Goal: Transaction & Acquisition: Book appointment/travel/reservation

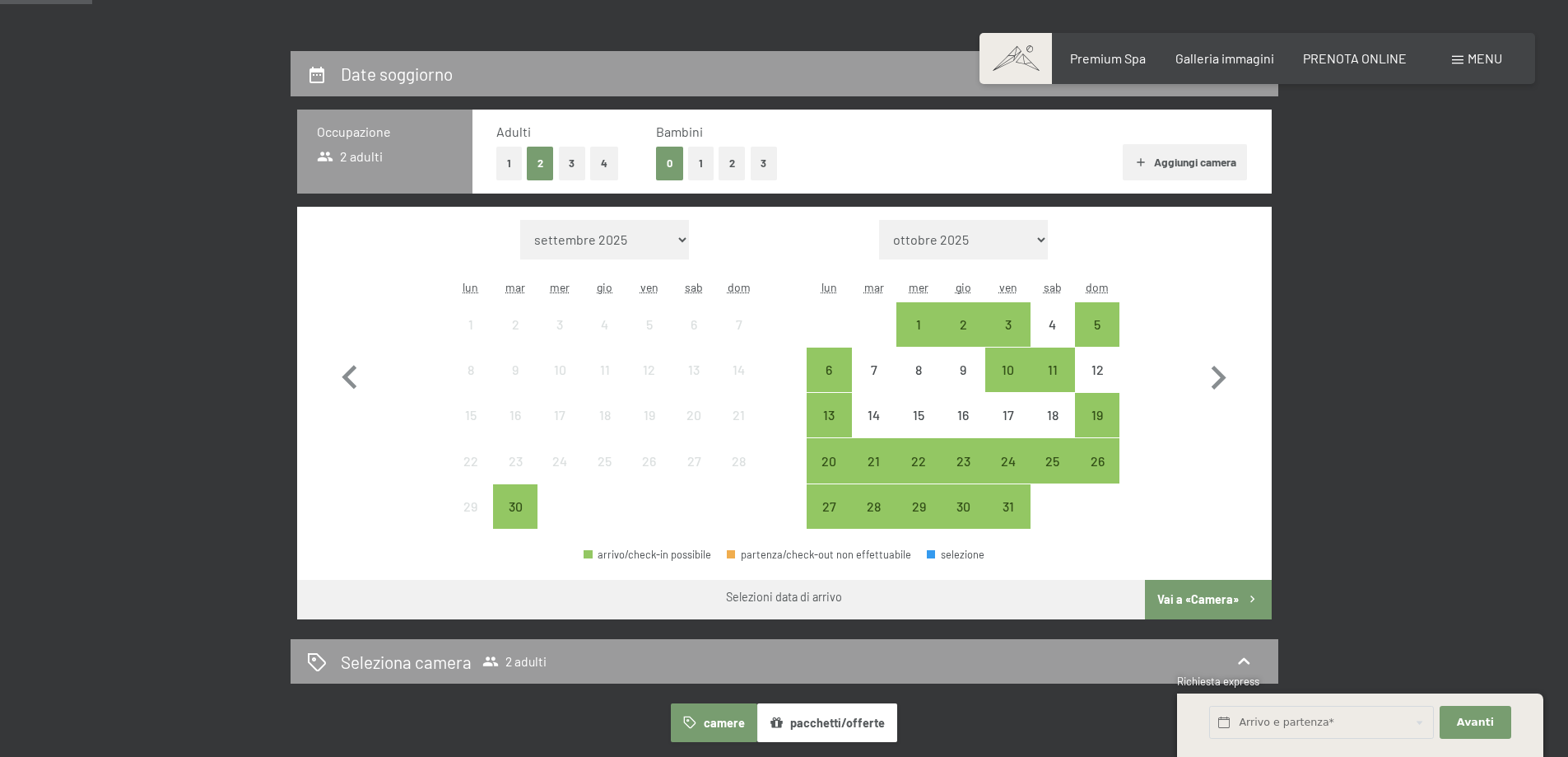
scroll to position [330, 0]
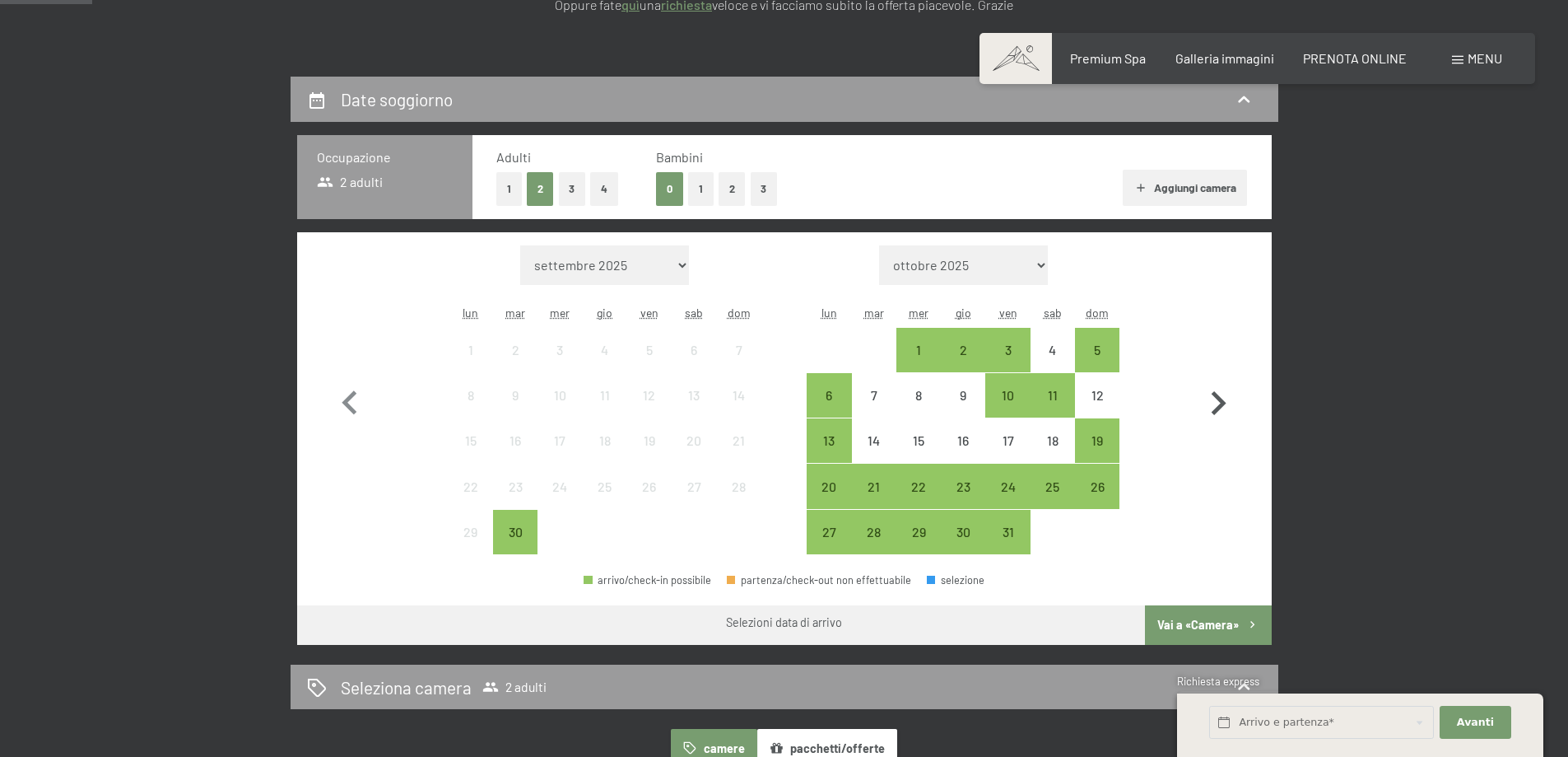
click at [1220, 386] on icon "button" at bounding box center [1218, 403] width 48 height 48
select select "2025-10-01"
select select "2025-11-01"
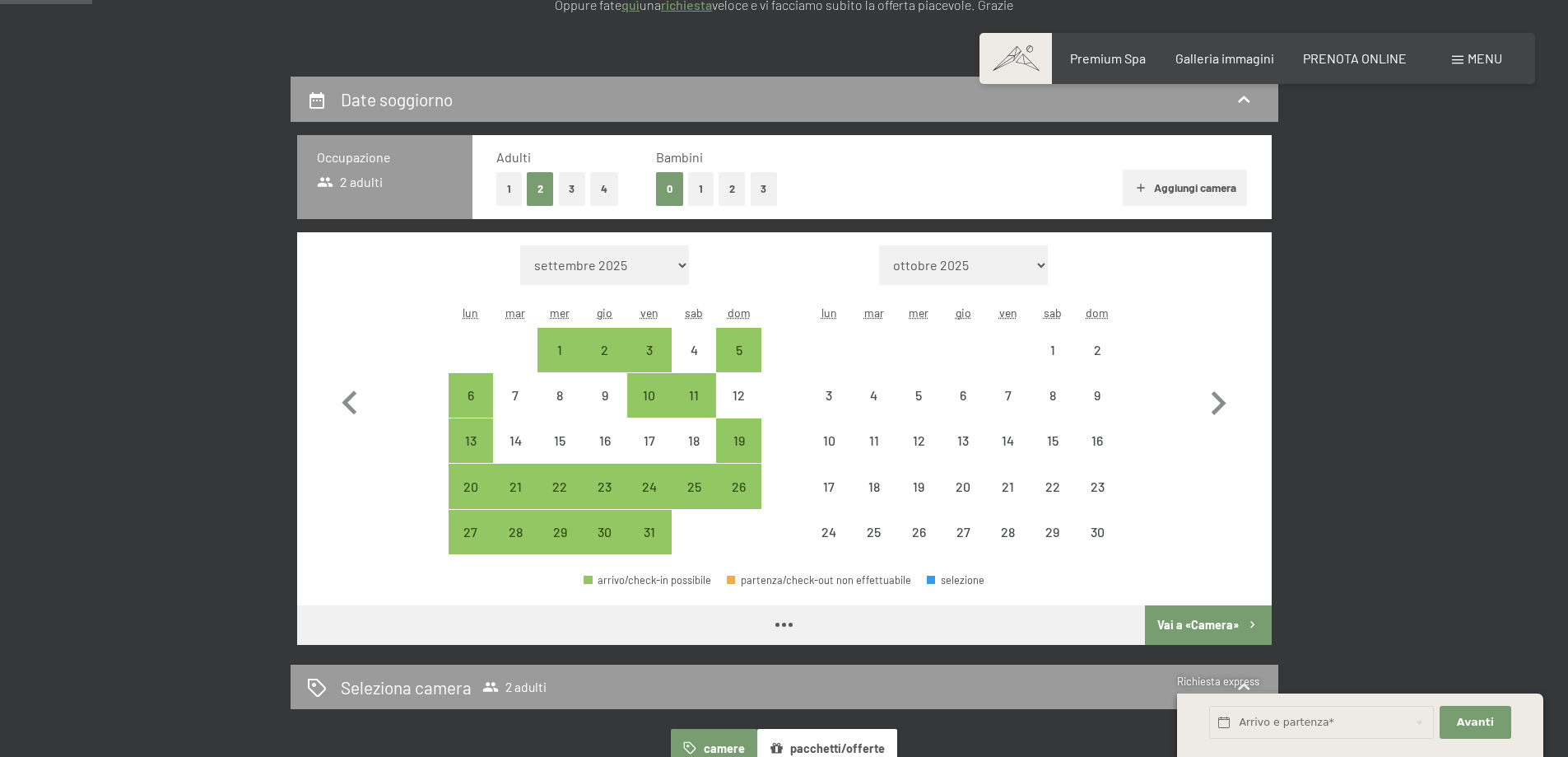
select select "2025-10-01"
select select "2025-11-01"
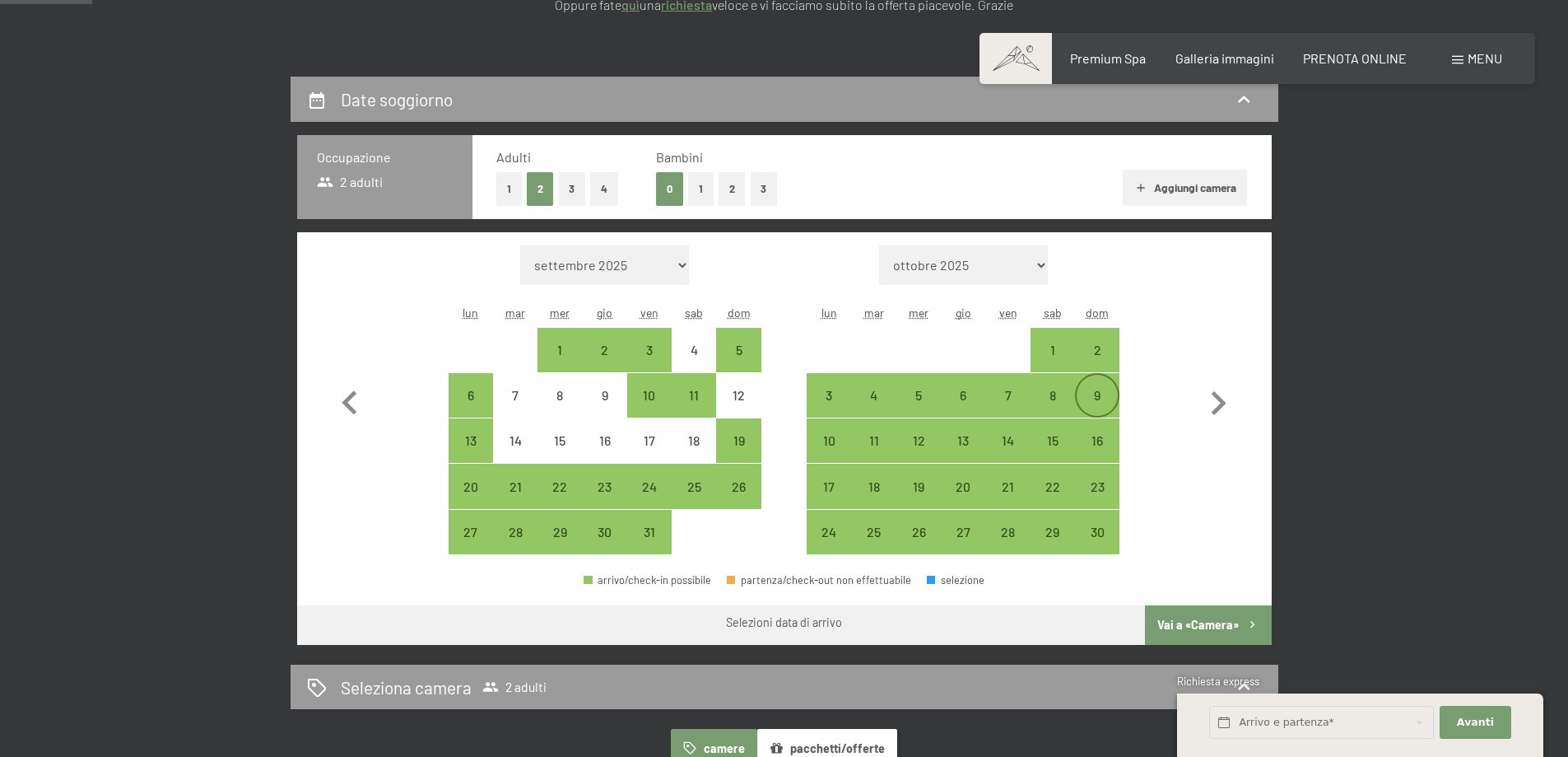
click at [1098, 379] on div "9" at bounding box center [1097, 395] width 41 height 41
select select "2025-10-01"
select select "2025-11-01"
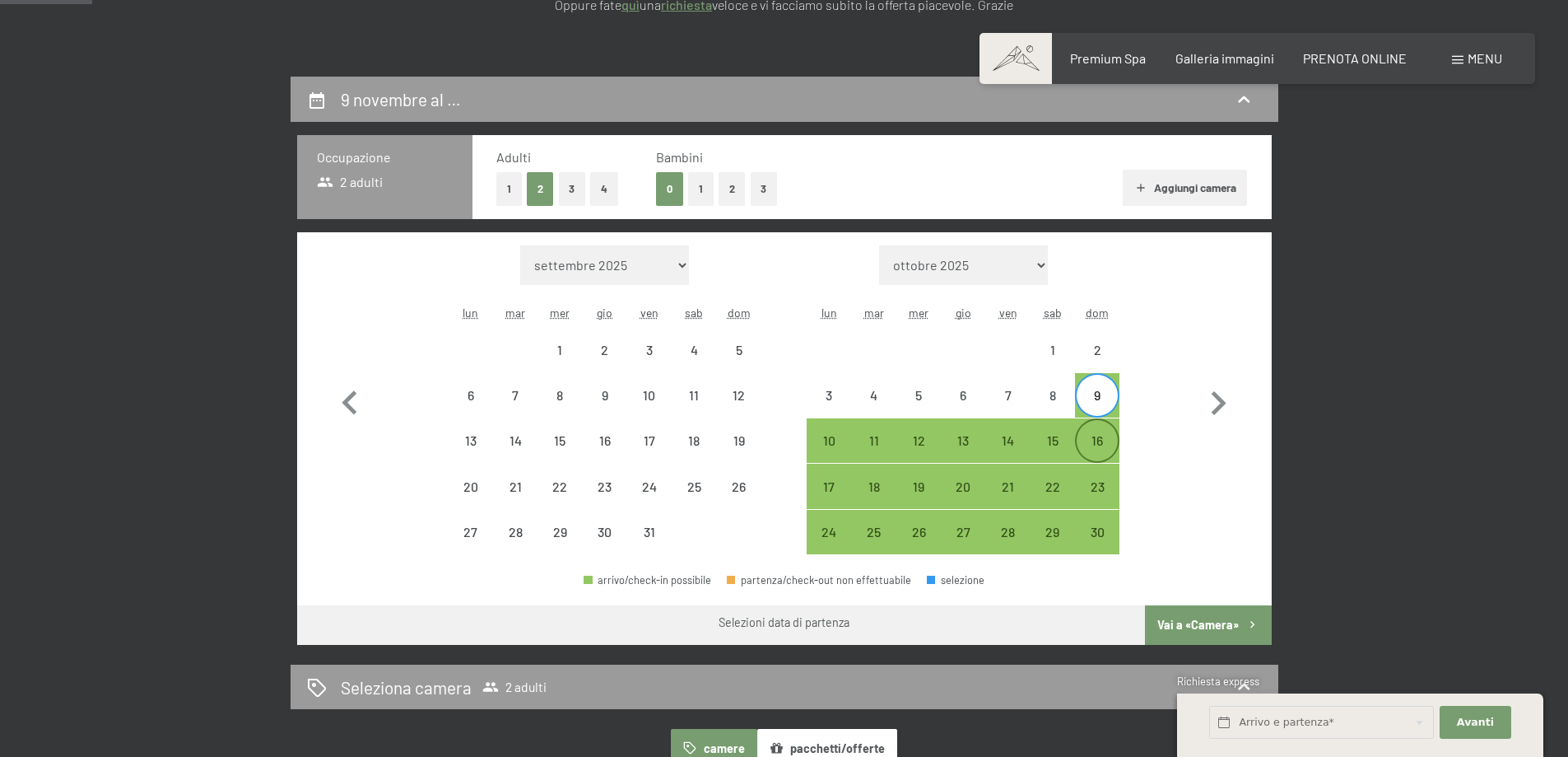
click at [1091, 440] on div "16" at bounding box center [1097, 454] width 41 height 41
select select "2025-10-01"
select select "2025-11-01"
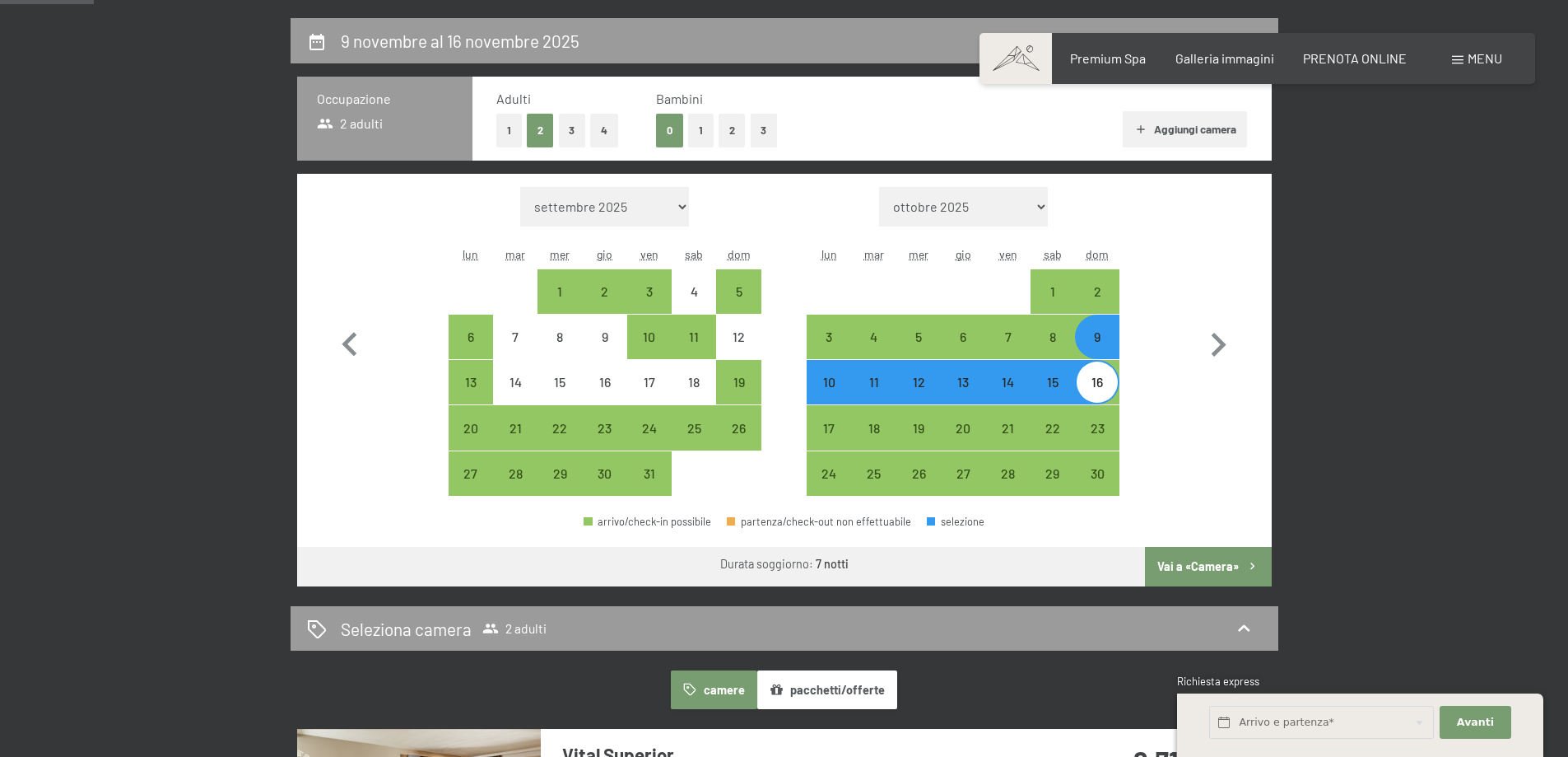
scroll to position [412, 0]
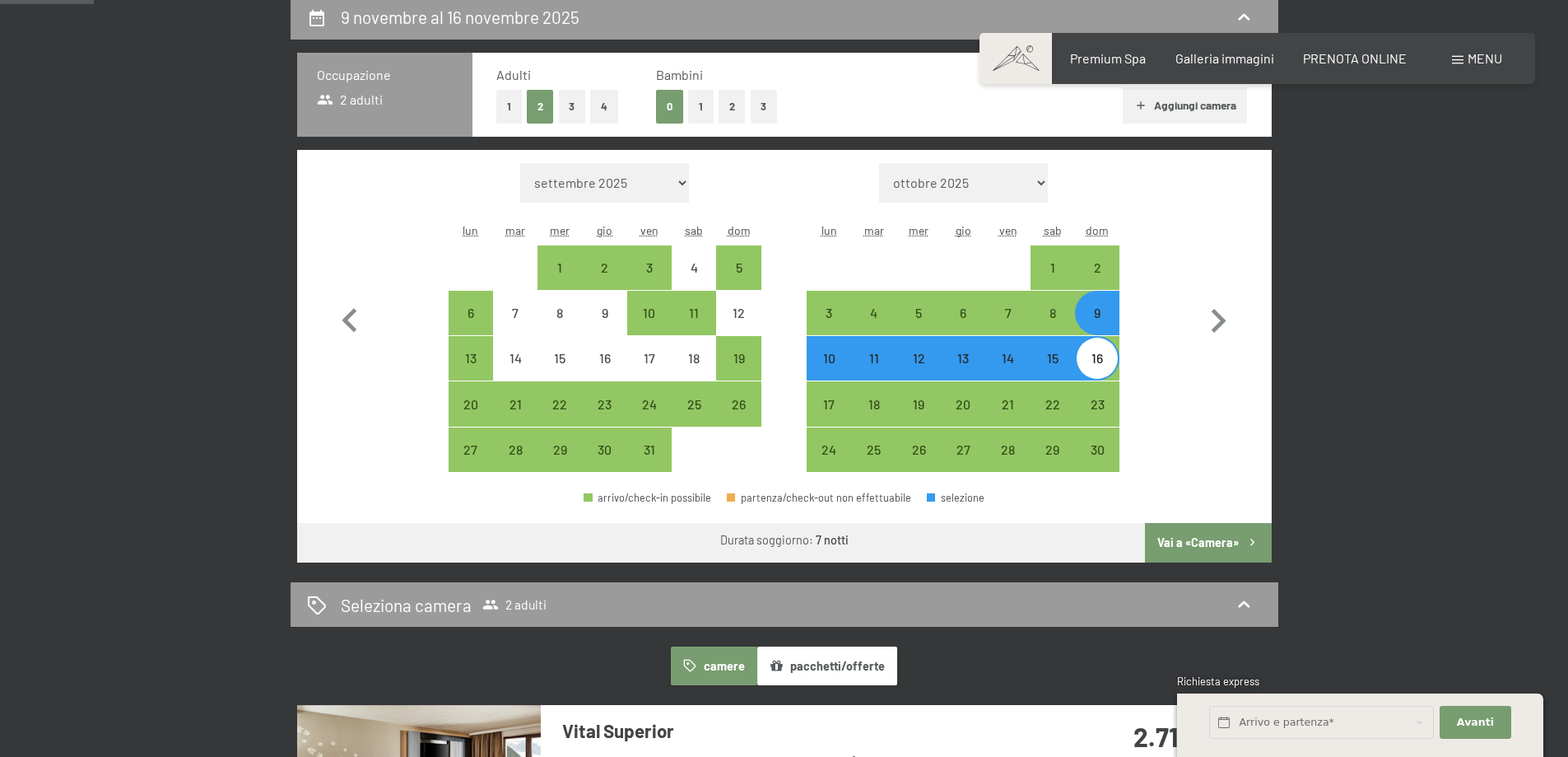
click at [1221, 548] on button "Vai a «Camera»" at bounding box center [1208, 542] width 126 height 39
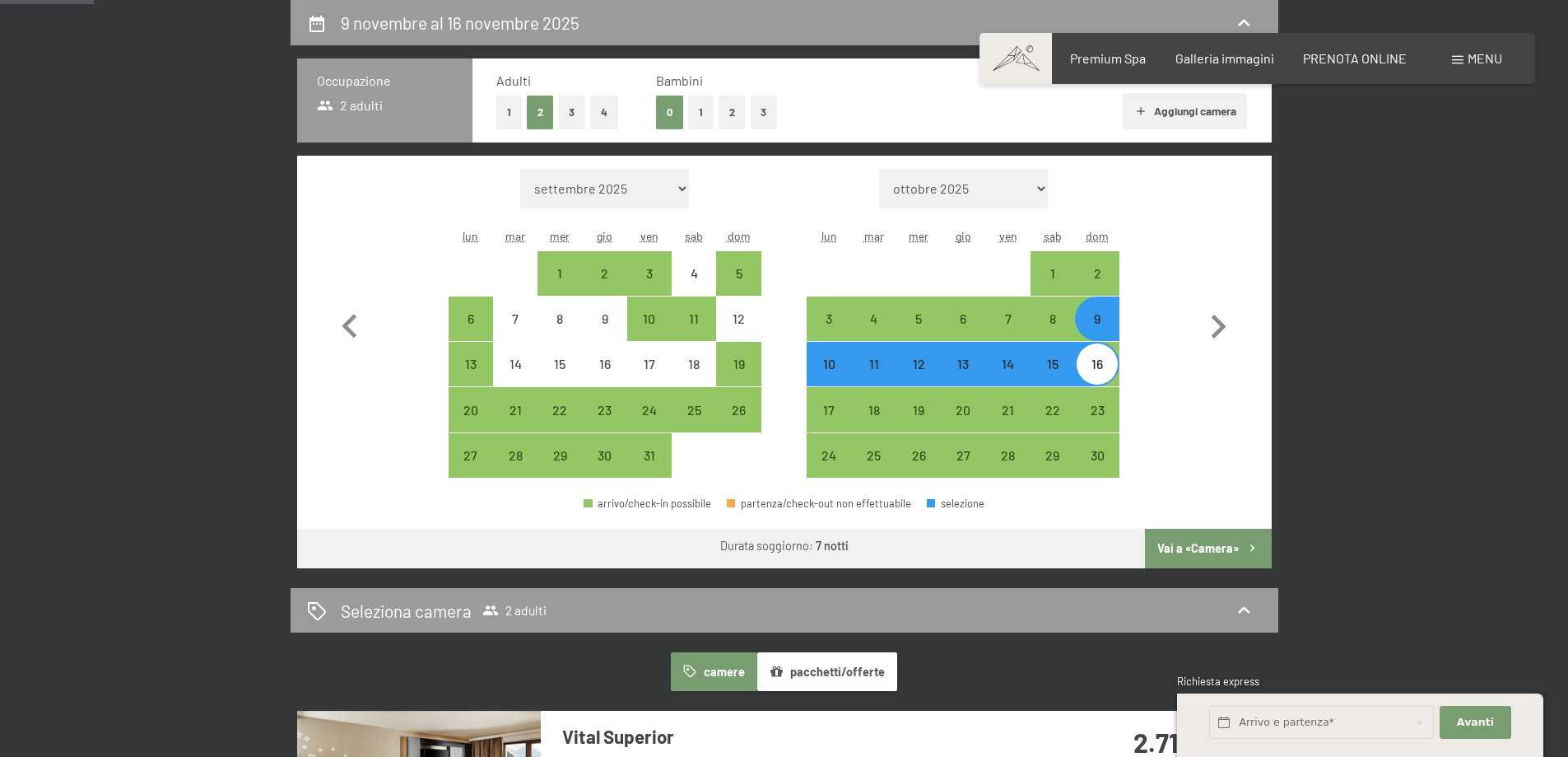
select select "[DATE]"
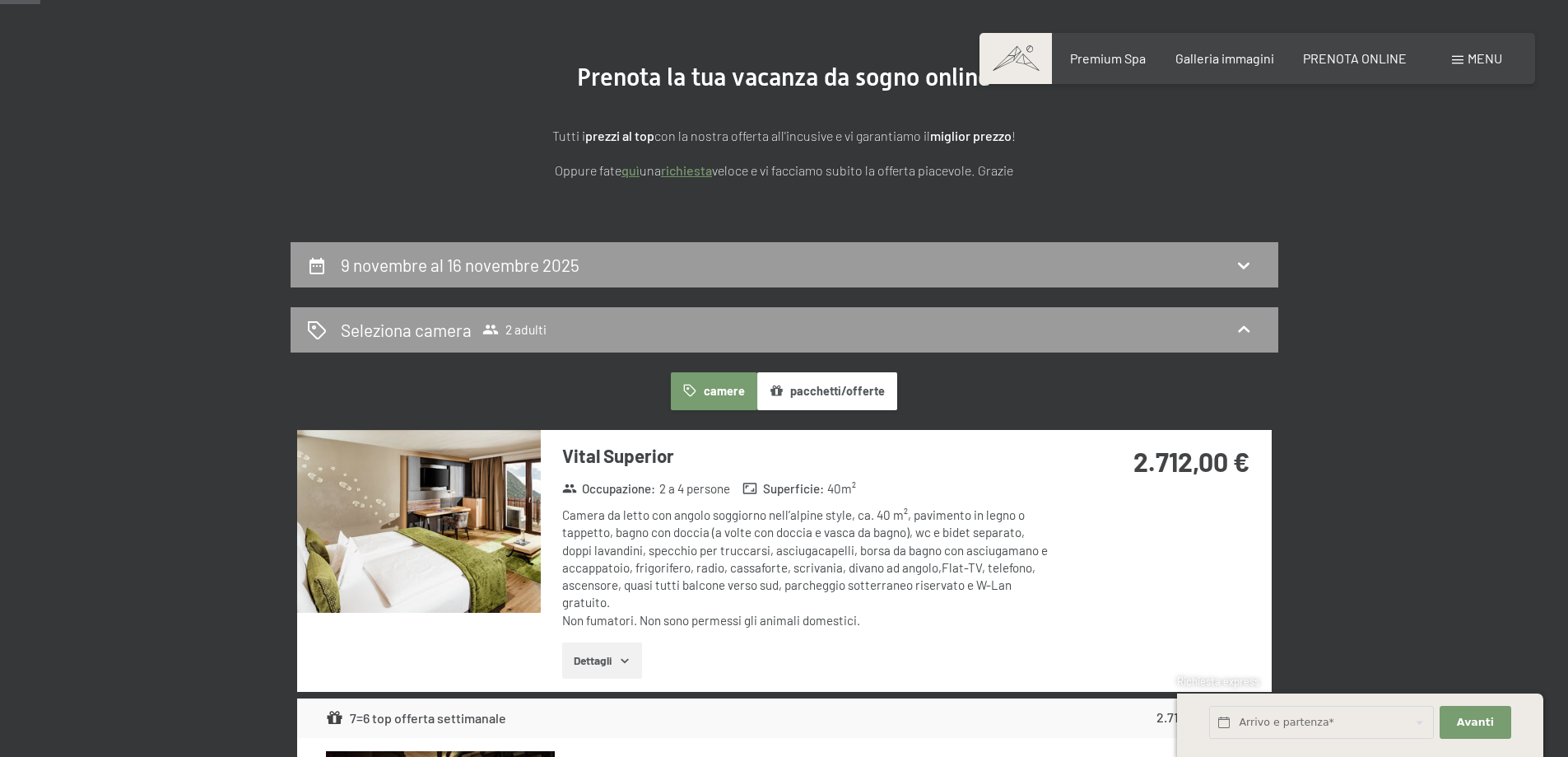
scroll to position [164, 0]
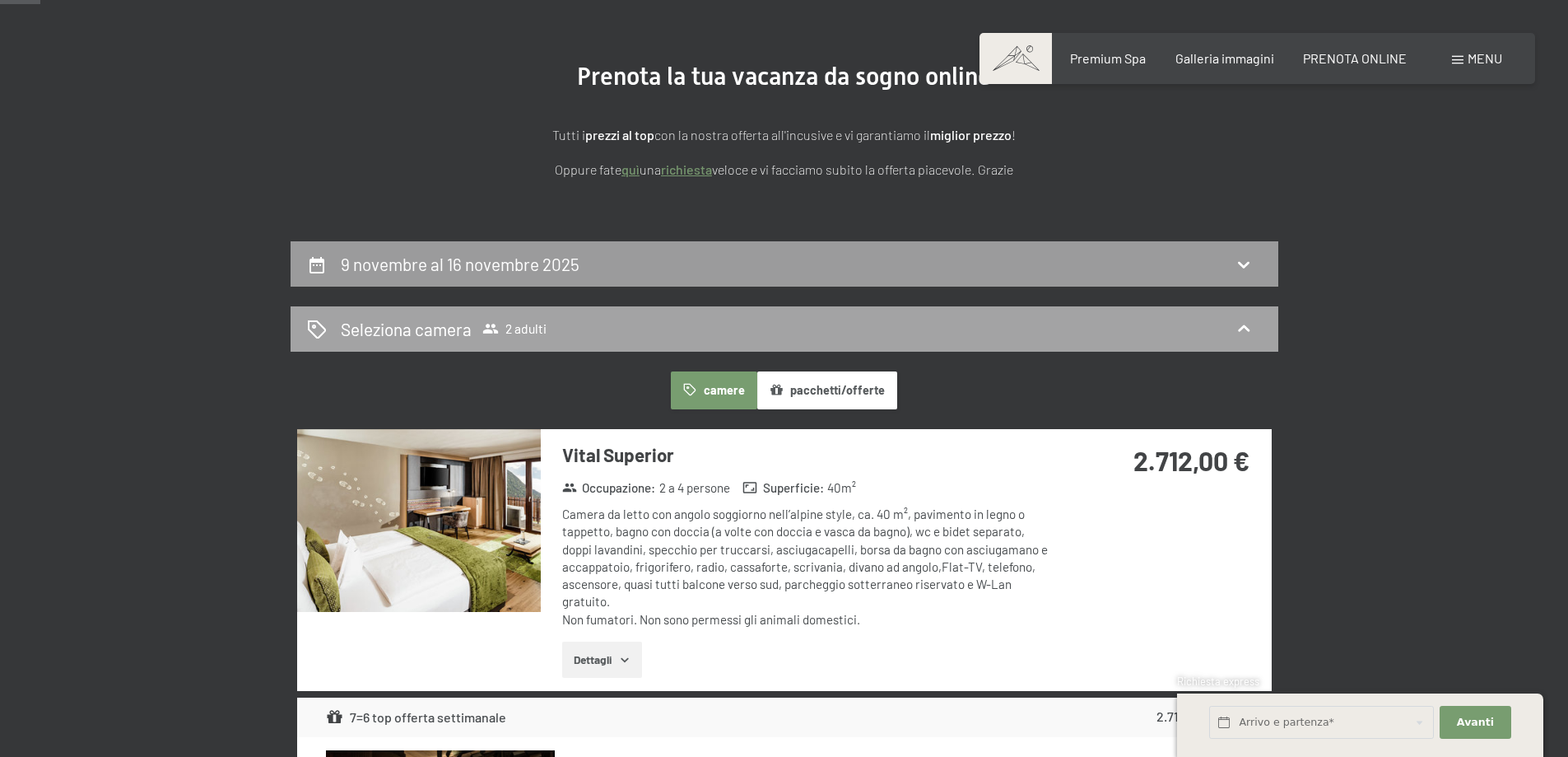
click at [537, 314] on div "Seleziona camera 2 adulti" at bounding box center [784, 329] width 988 height 45
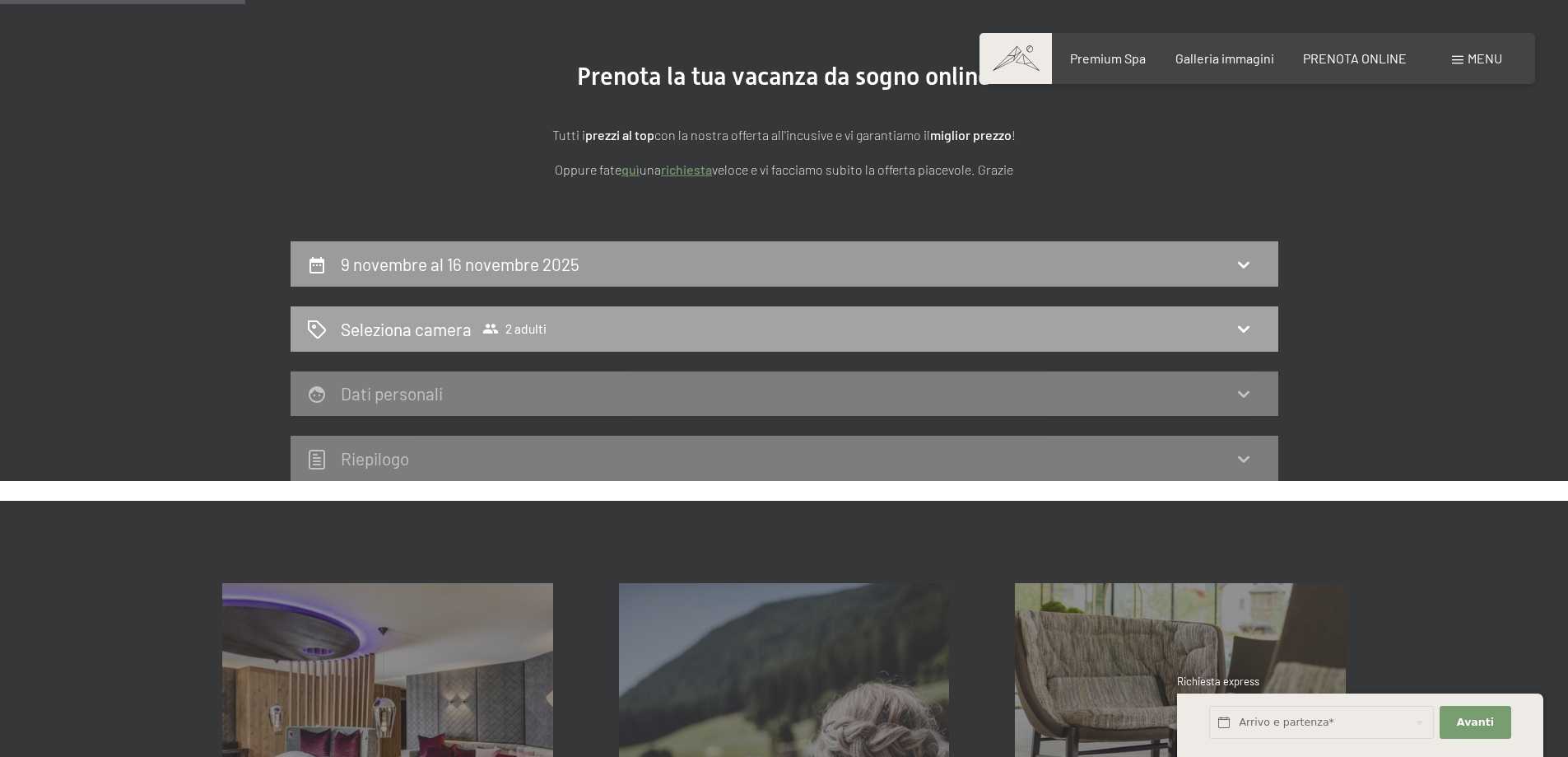
scroll to position [247, 0]
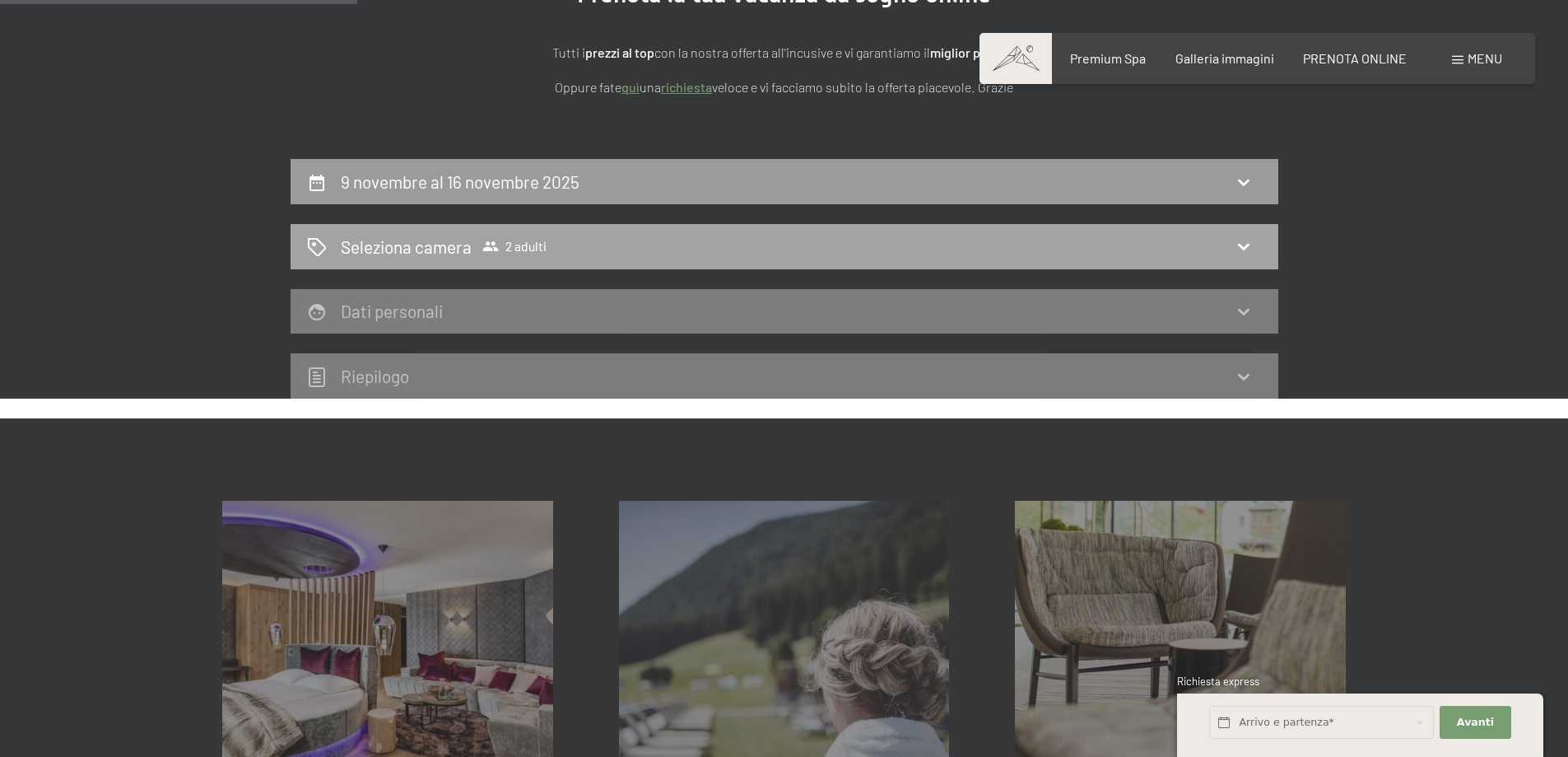
click at [546, 259] on div "Seleziona camera 2 adulti" at bounding box center [784, 247] width 988 height 45
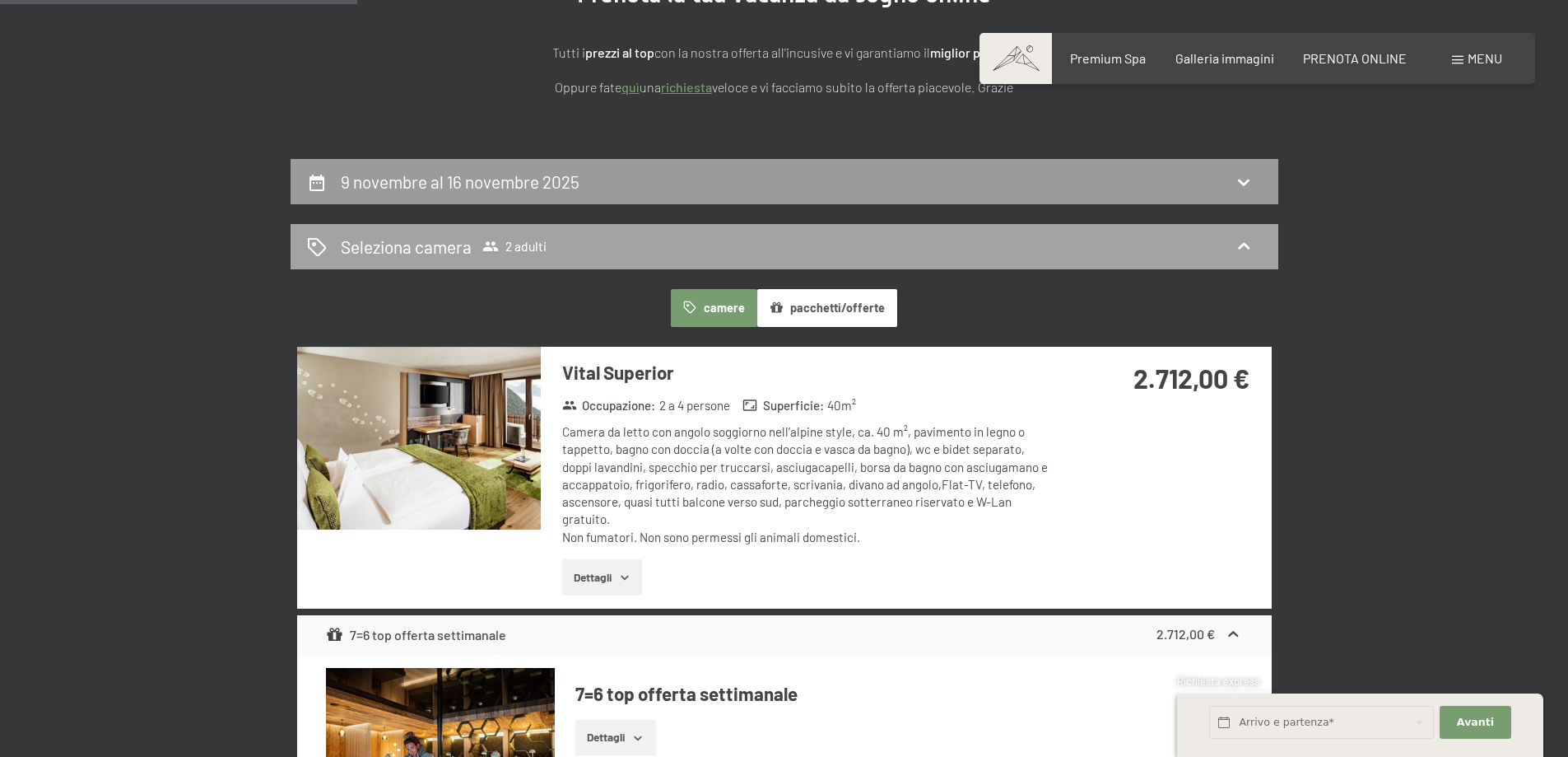
click at [1248, 243] on icon at bounding box center [1244, 246] width 20 height 20
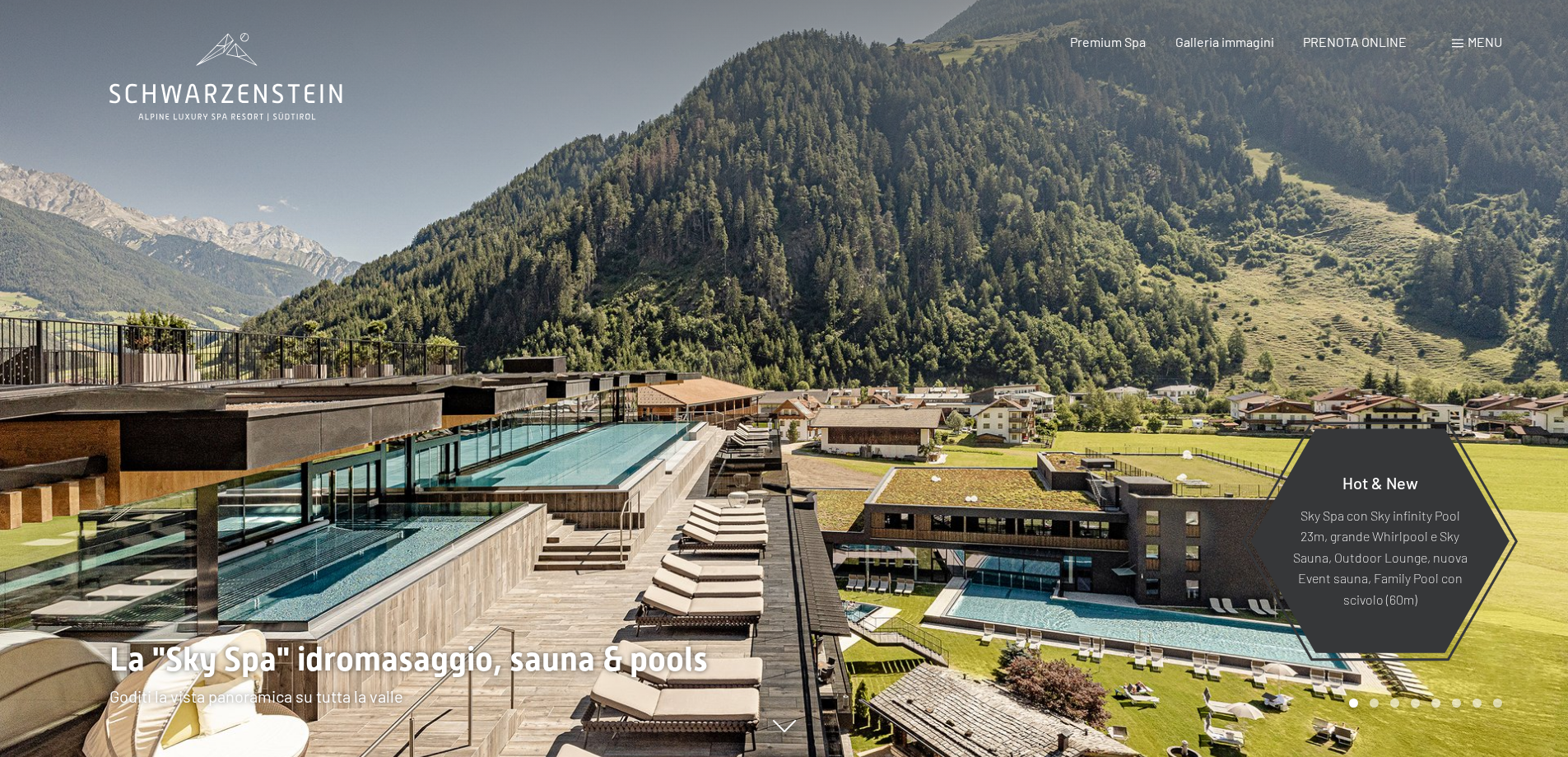
click at [1336, 51] on div "Prenotazione Richiesta Premium Spa Galleria immagini PRENOTA ONLINE Menu DE IT …" at bounding box center [1257, 42] width 490 height 18
click at [1338, 48] on div "PRENOTA ONLINE" at bounding box center [1355, 39] width 103 height 18
click at [1345, 34] on span "PRENOTA ONLINE" at bounding box center [1355, 39] width 103 height 16
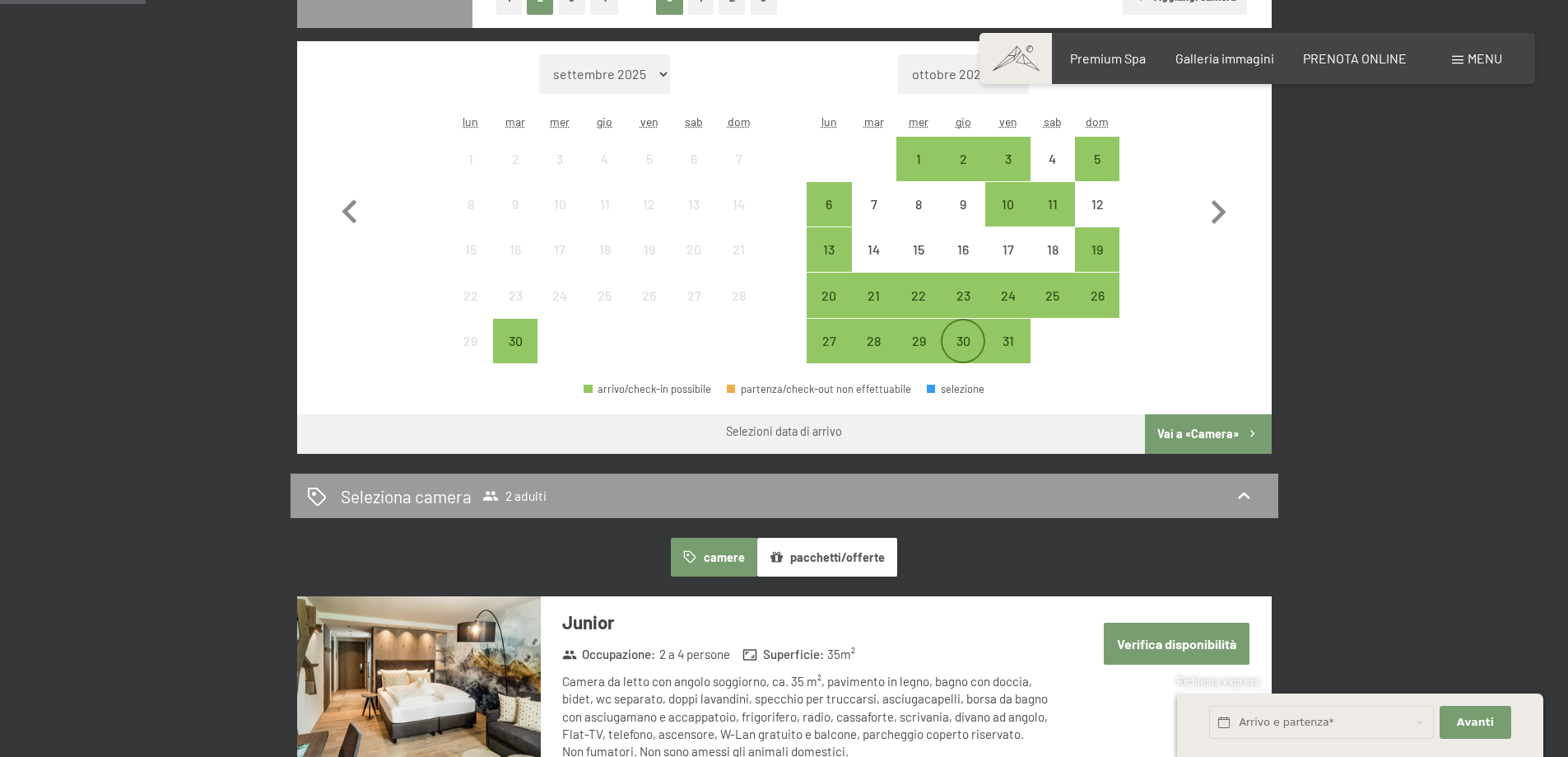
scroll to position [494, 0]
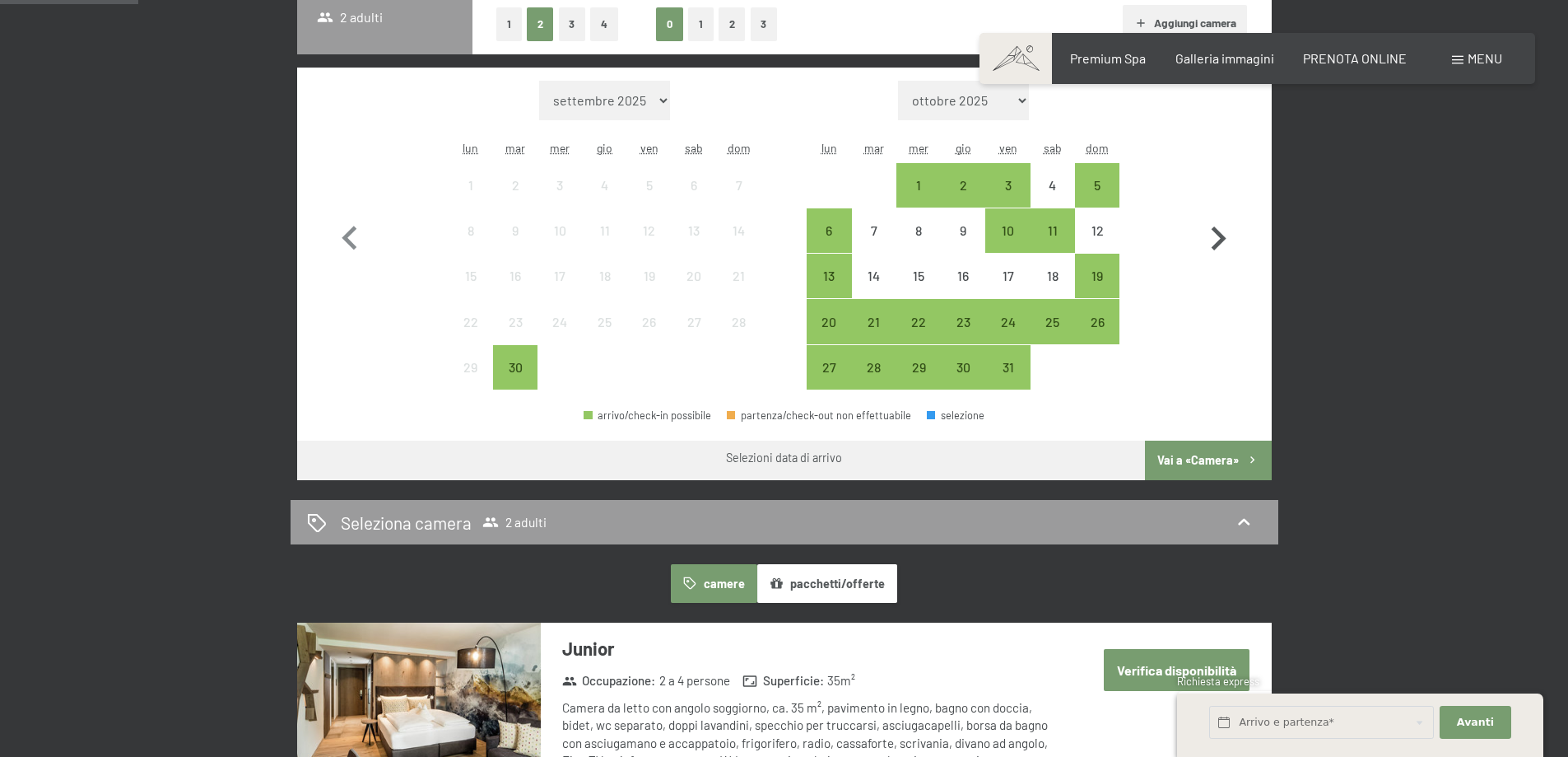
click at [1212, 230] on icon "button" at bounding box center [1218, 238] width 48 height 48
select select "2025-10-01"
select select "2025-11-01"
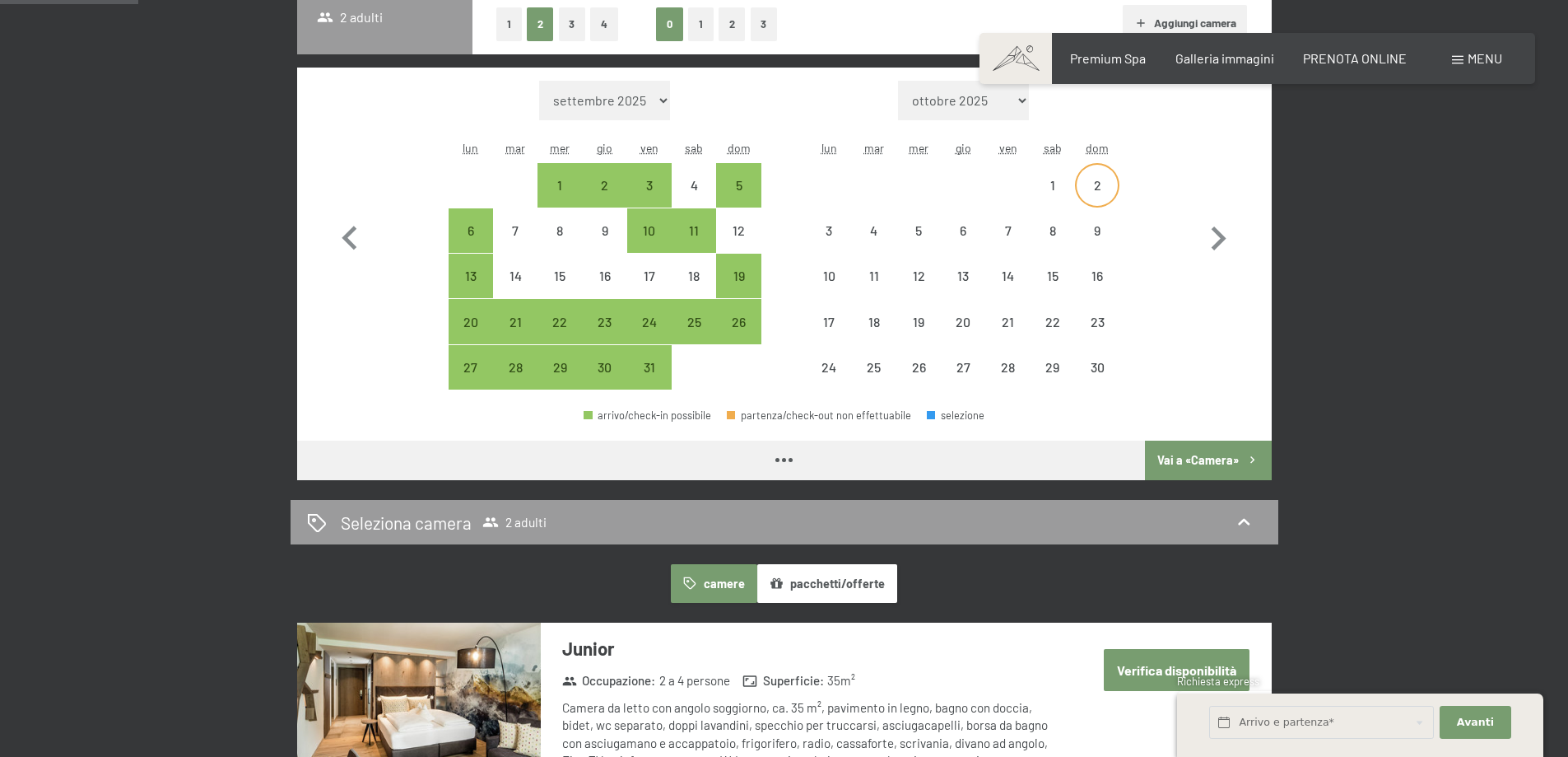
select select "2025-10-01"
select select "2025-11-01"
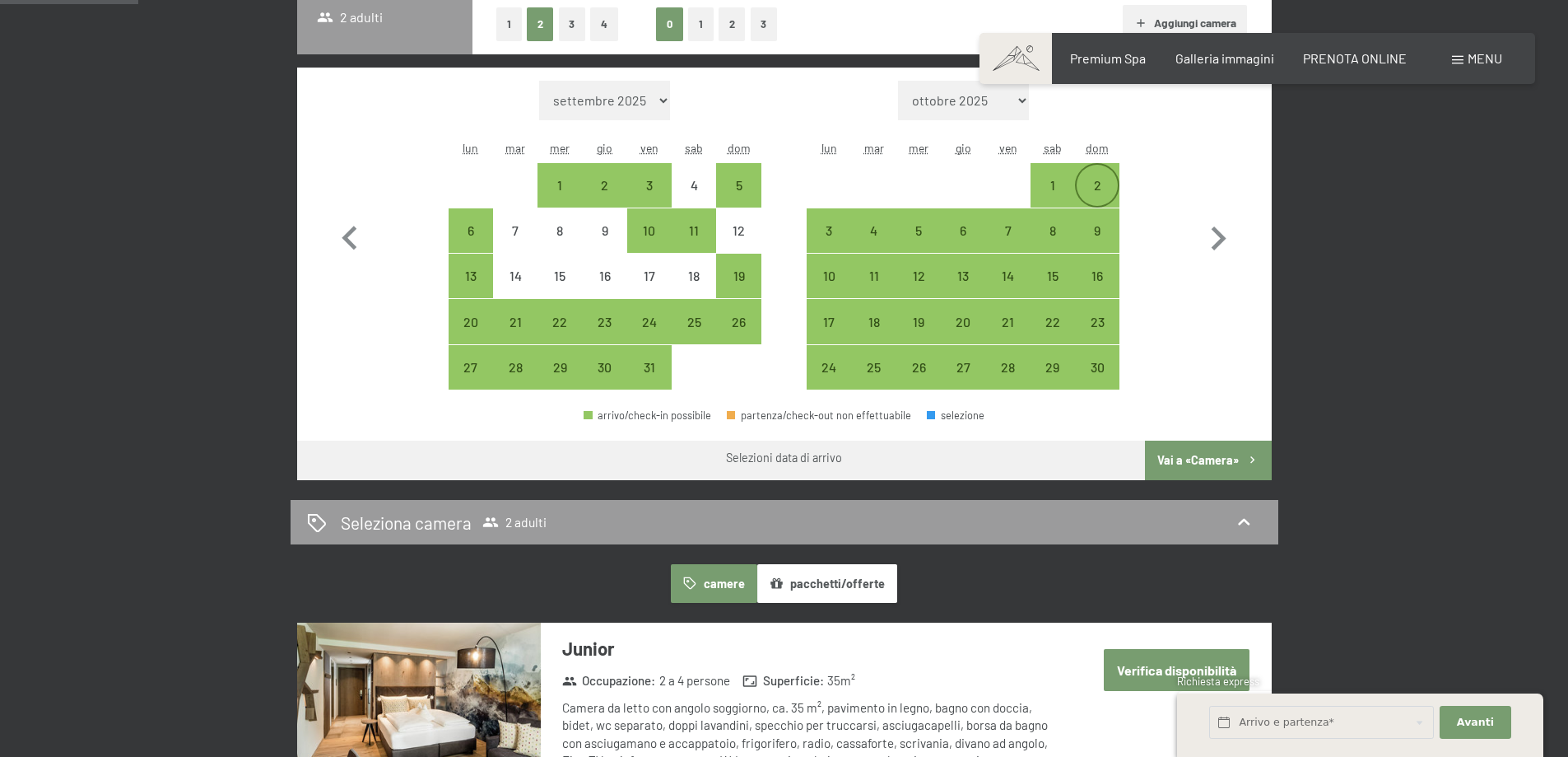
click at [1094, 199] on div "2" at bounding box center [1097, 198] width 41 height 41
select select "2025-10-01"
select select "2025-11-01"
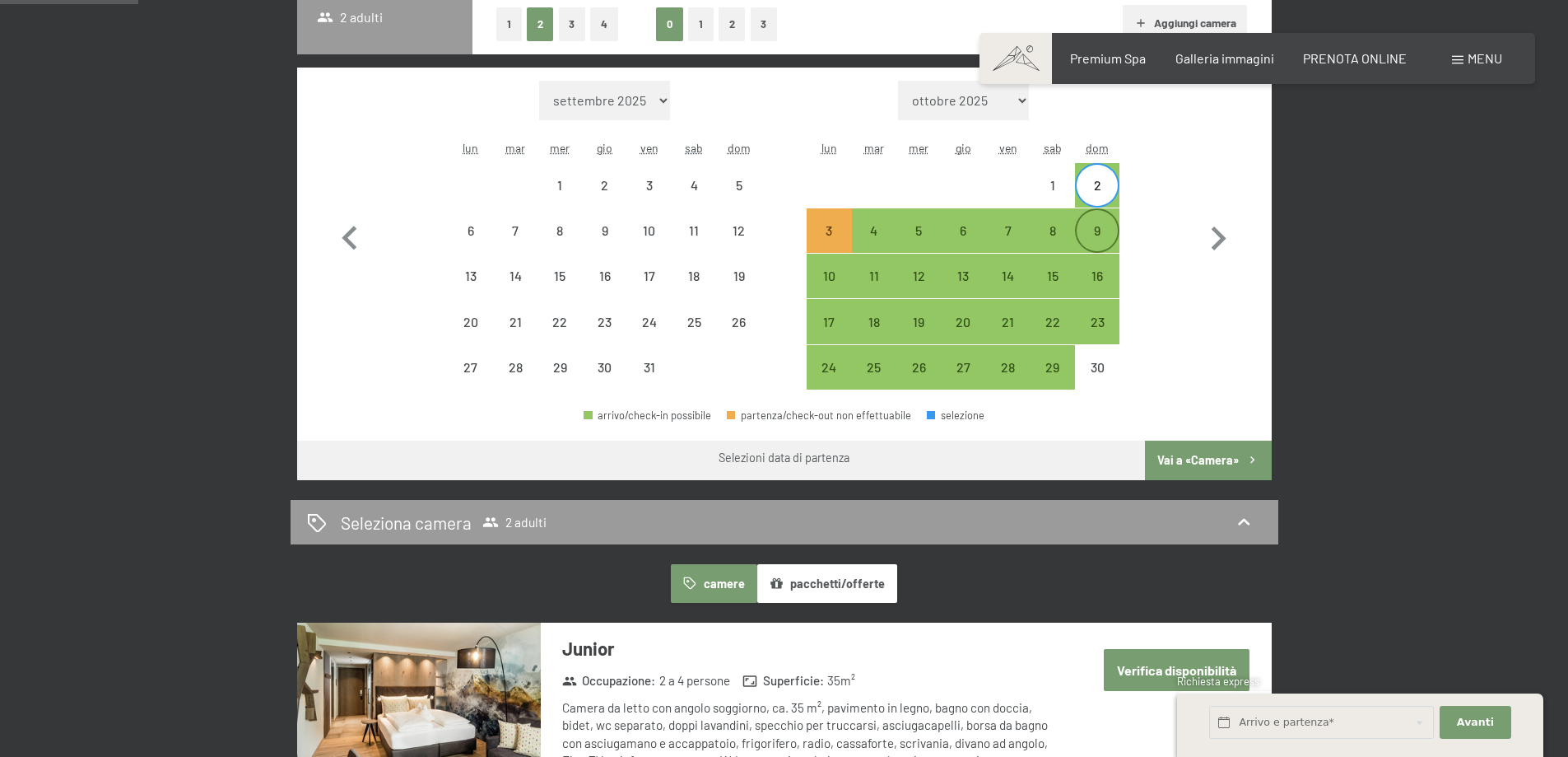
click at [1098, 227] on div "9" at bounding box center [1097, 245] width 41 height 41
select select "2025-10-01"
select select "2025-11-01"
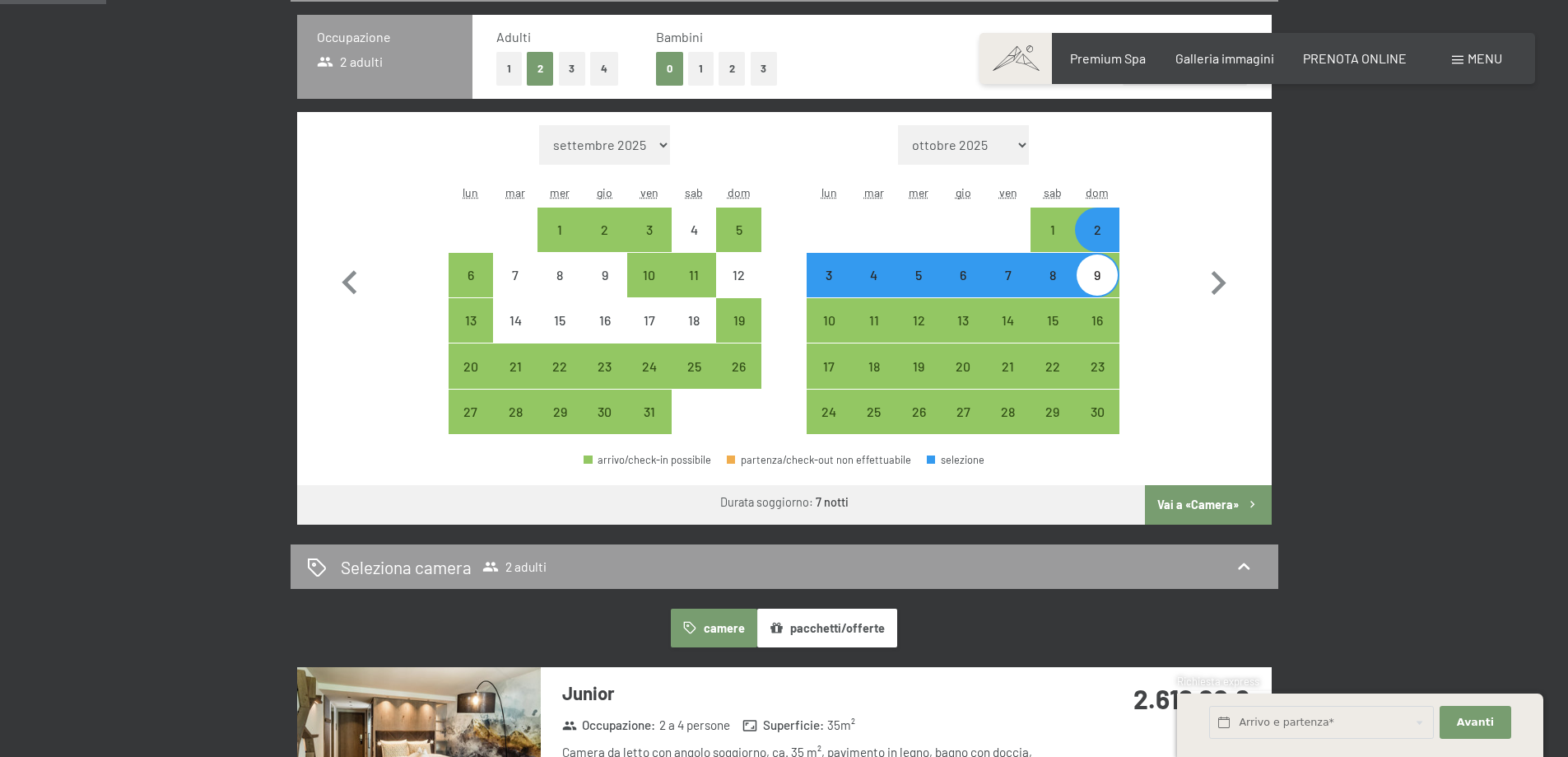
scroll to position [330, 0]
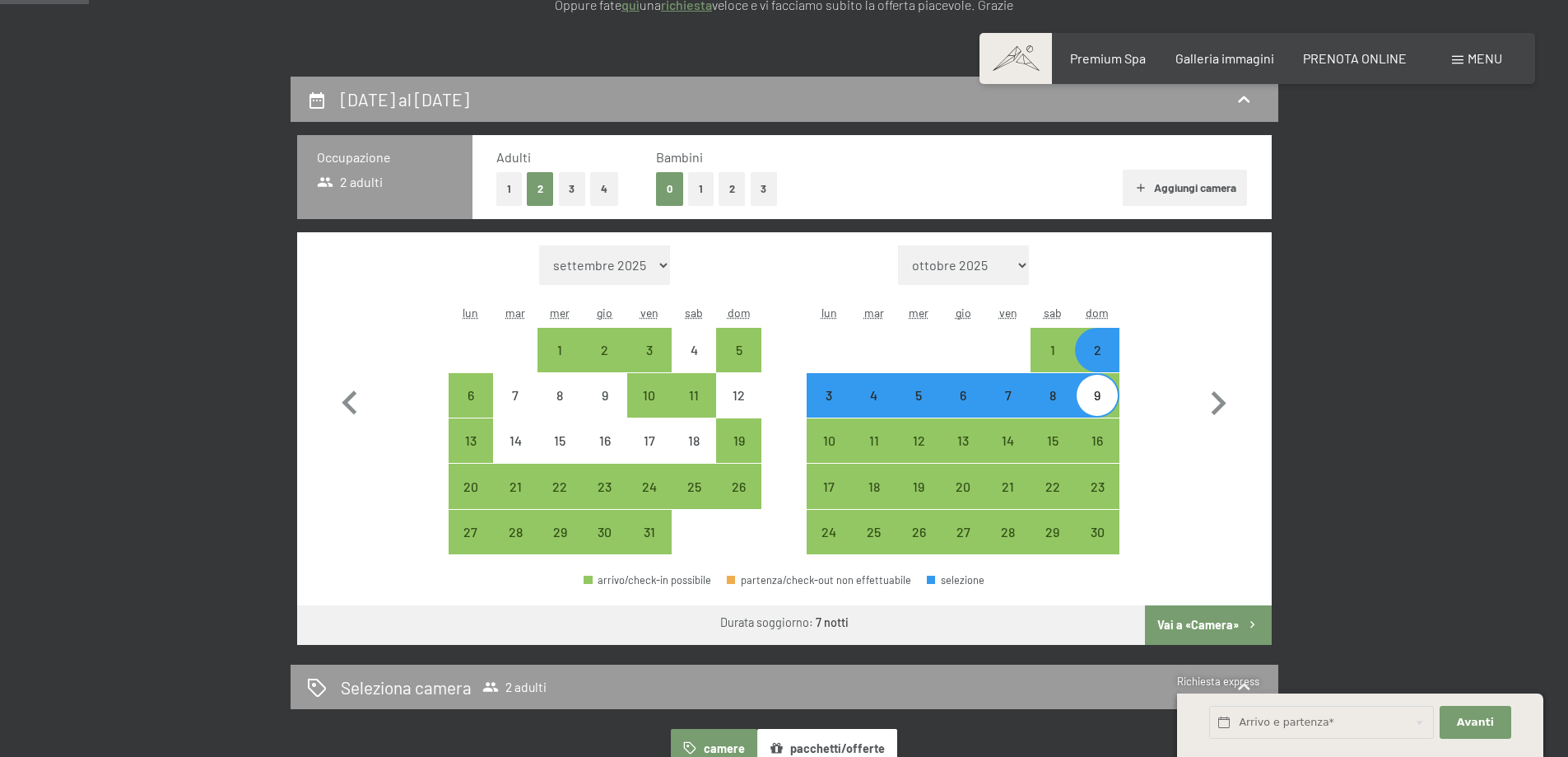
click at [499, 196] on button "1" at bounding box center [509, 189] width 25 height 34
select select "[DATE]"
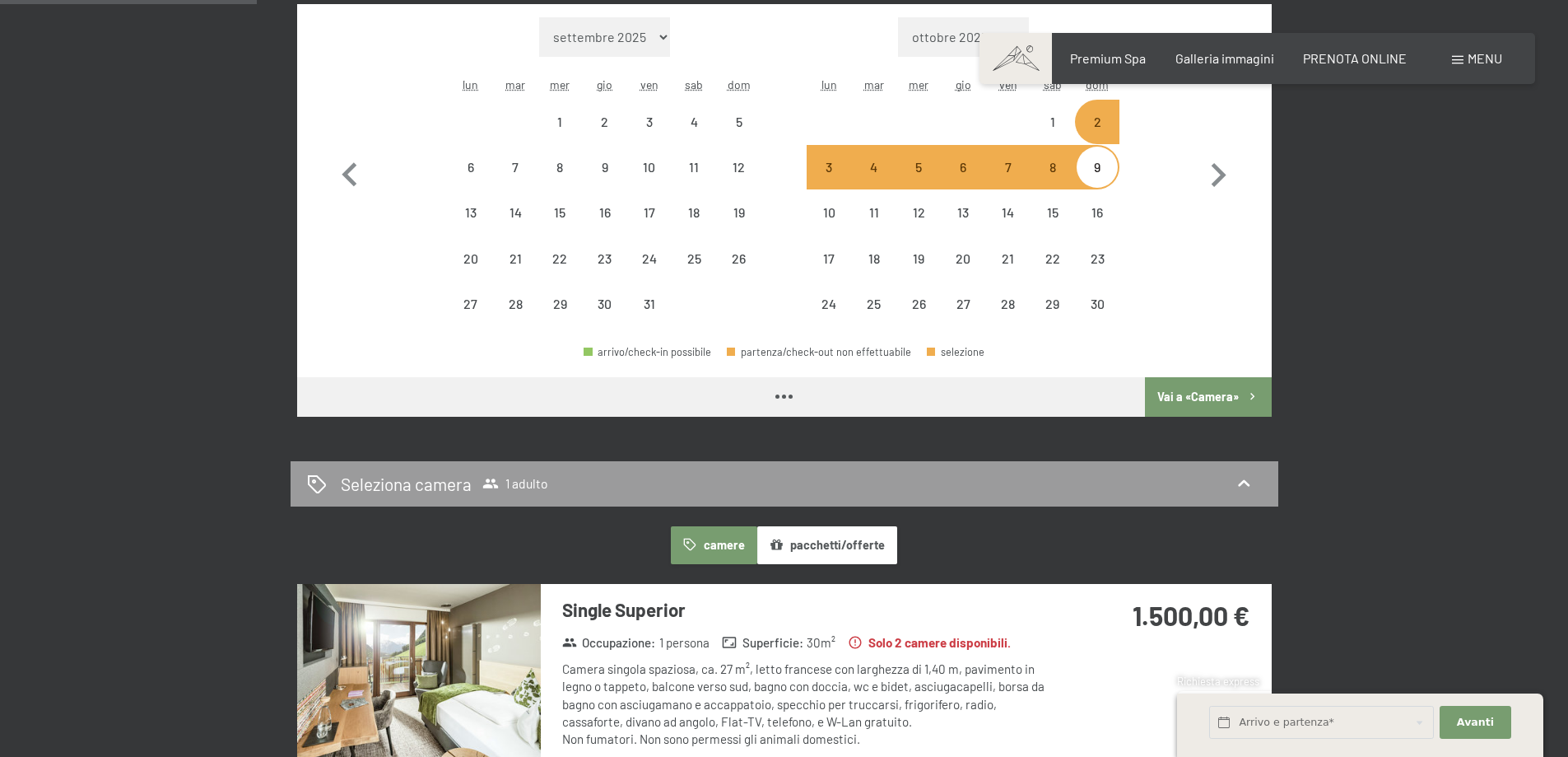
select select "[DATE]"
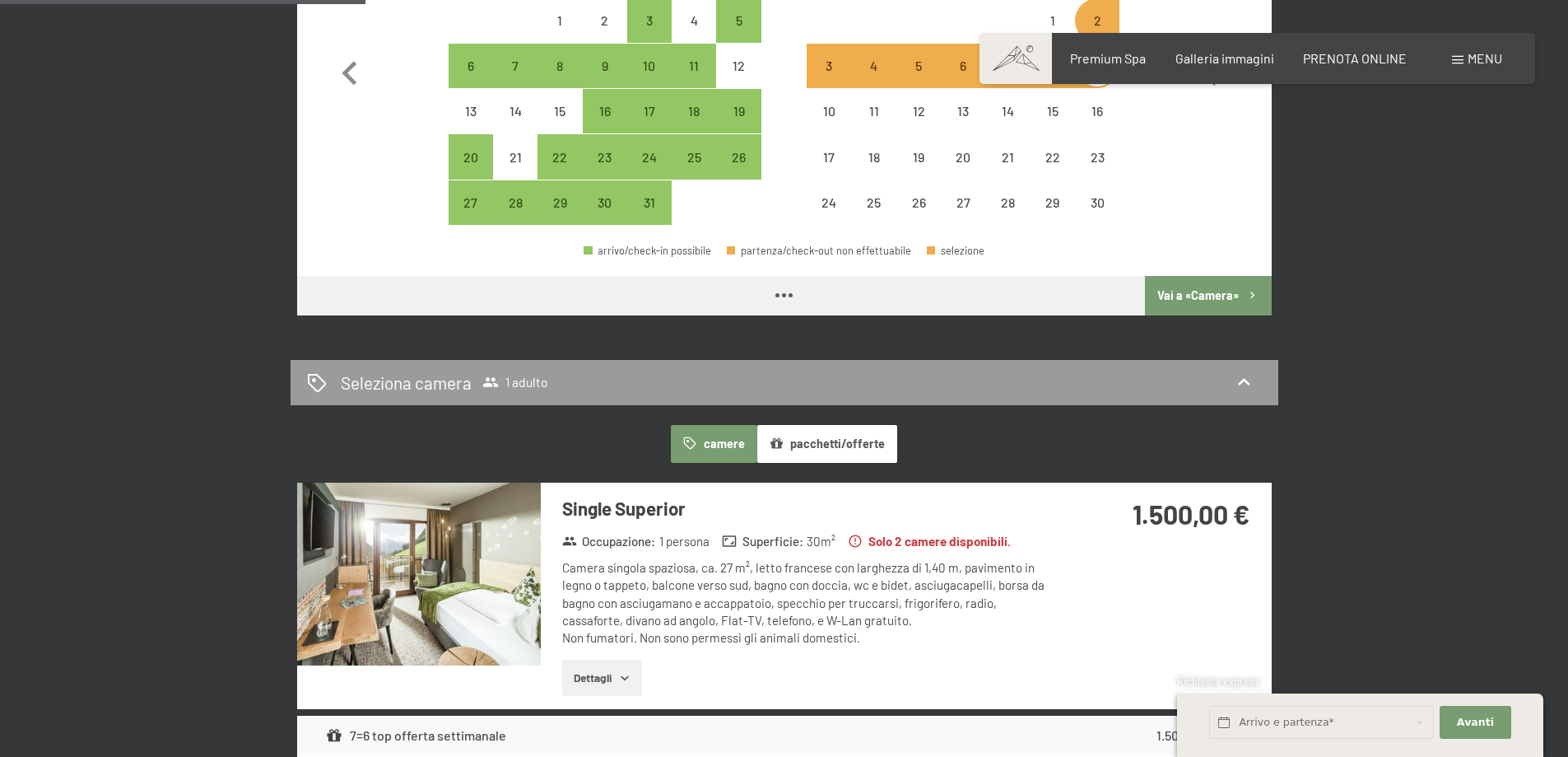
select select "[DATE]"
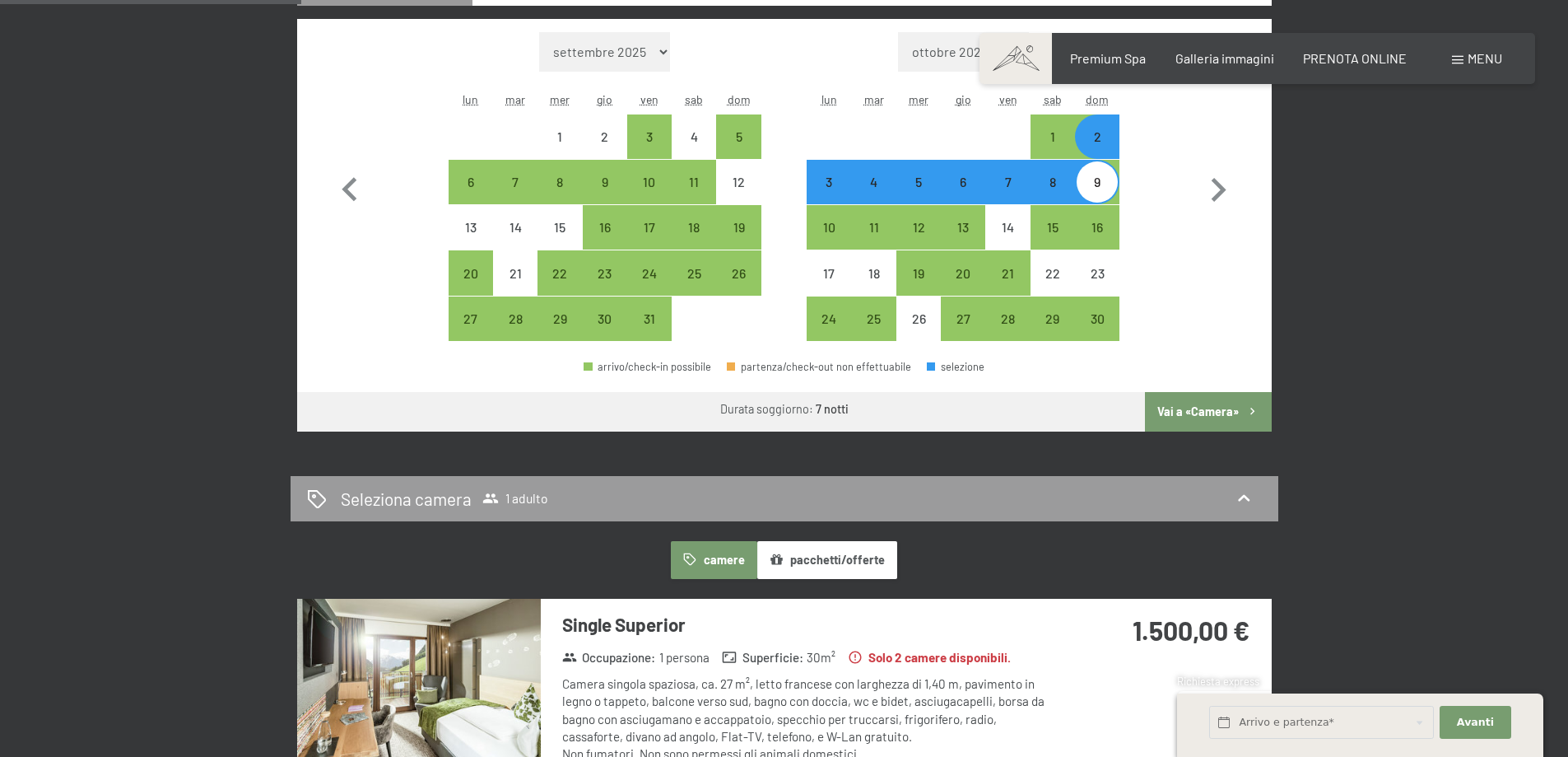
scroll to position [494, 0]
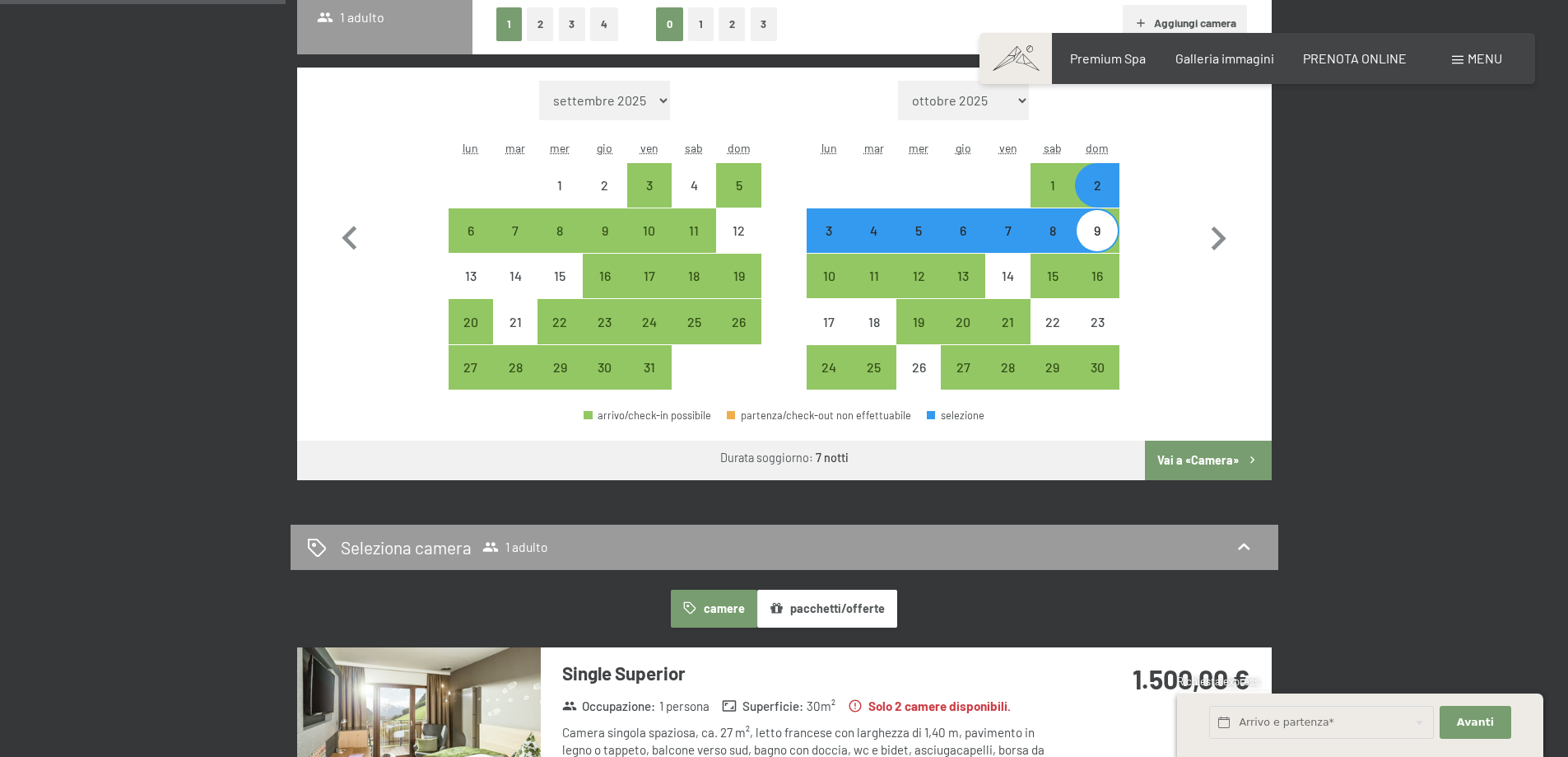
click at [1210, 450] on button "Vai a «Camera»" at bounding box center [1208, 459] width 126 height 39
select select "[DATE]"
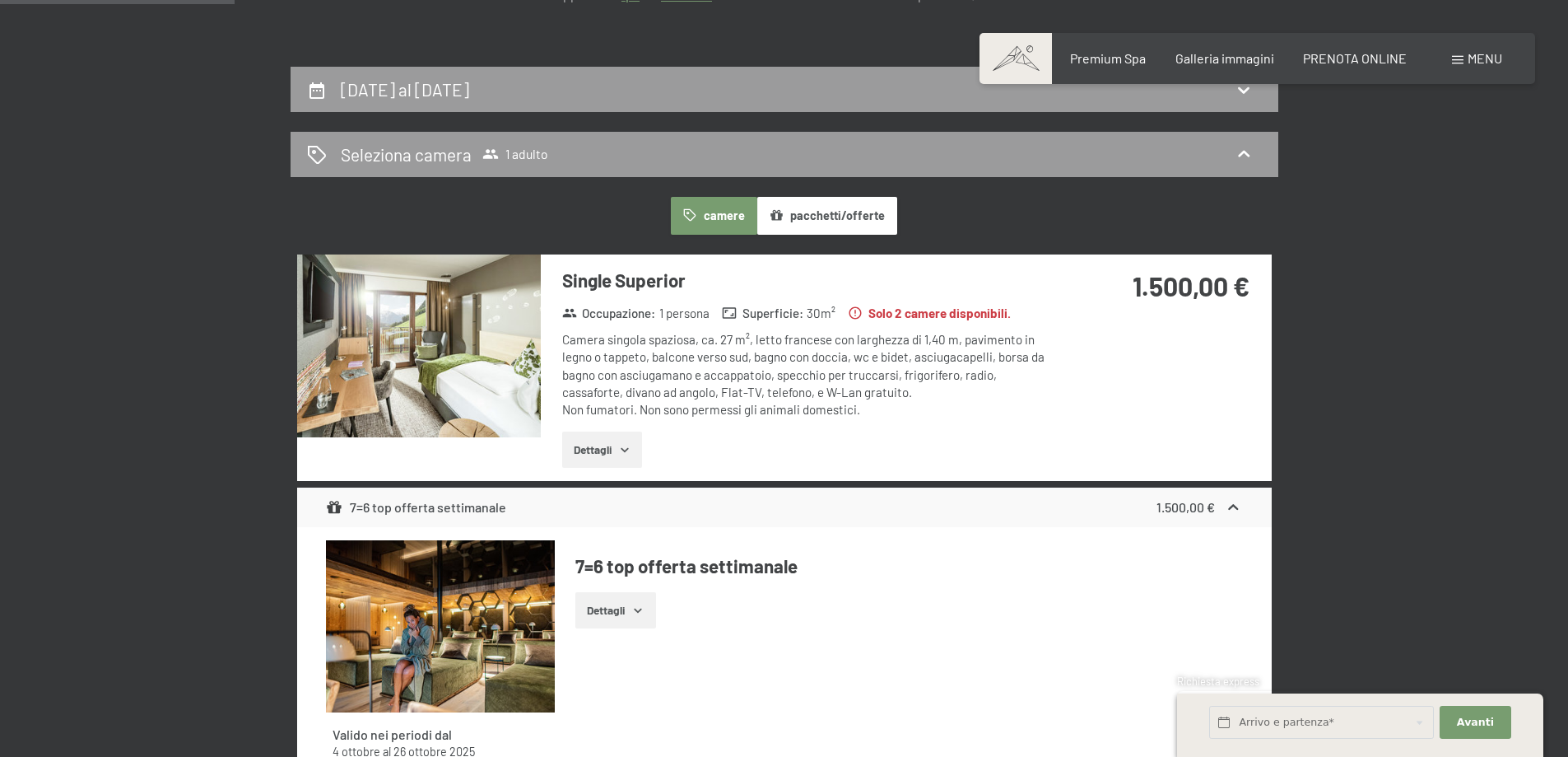
scroll to position [324, 0]
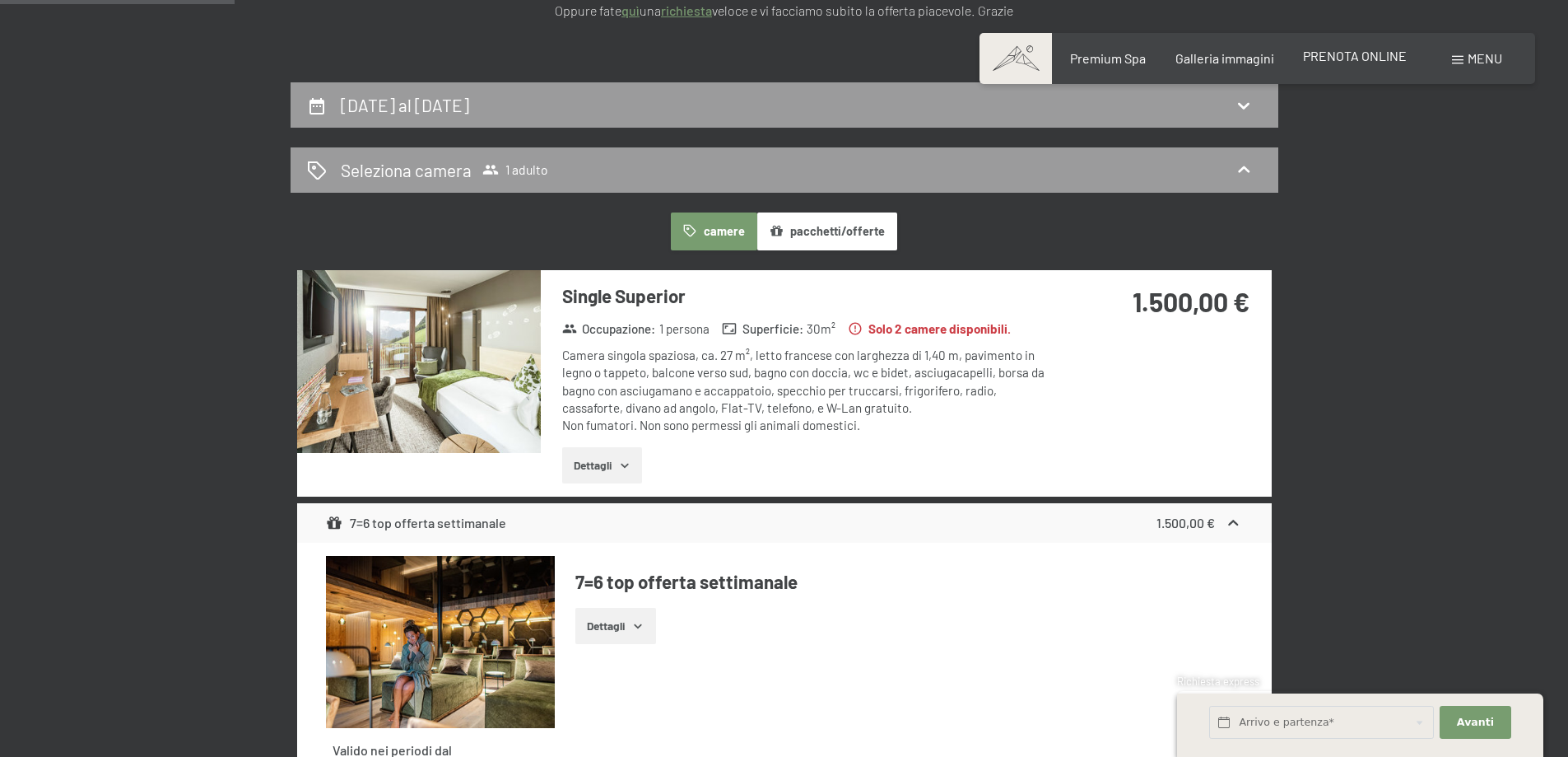
click at [1340, 59] on span "PRENOTA ONLINE" at bounding box center [1355, 56] width 103 height 16
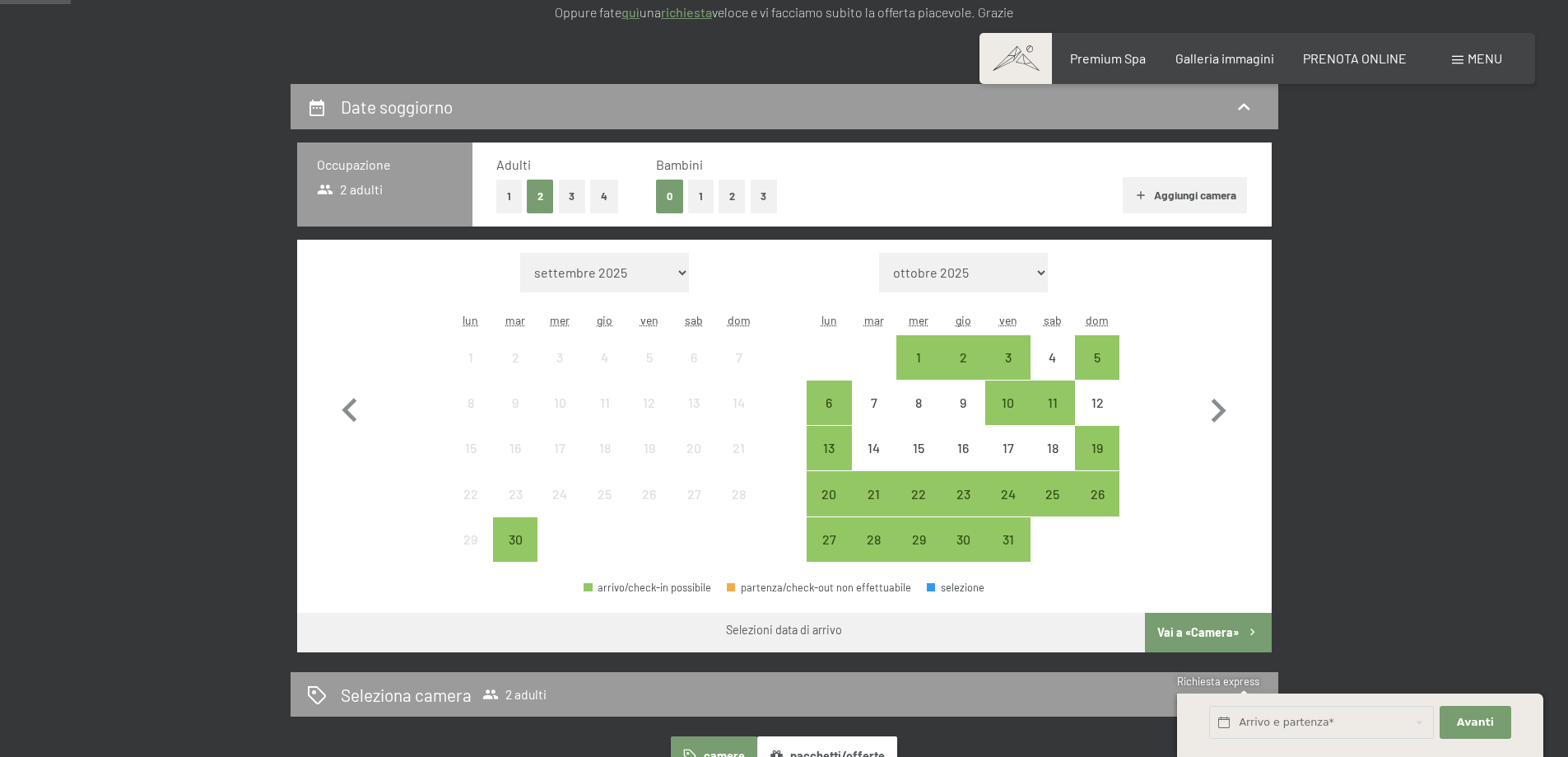
scroll to position [330, 0]
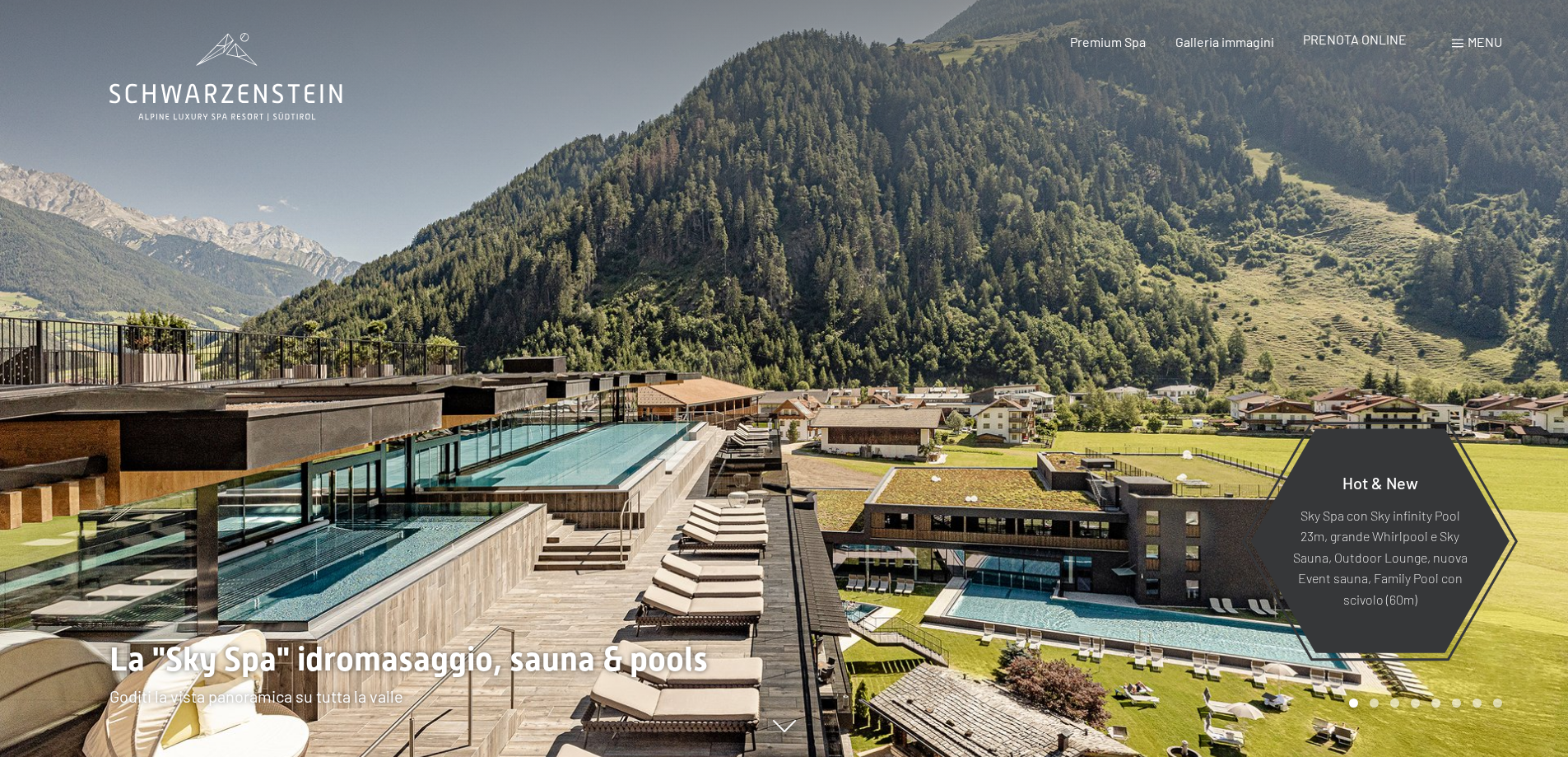
click at [1383, 41] on span "PRENOTA ONLINE" at bounding box center [1355, 39] width 103 height 16
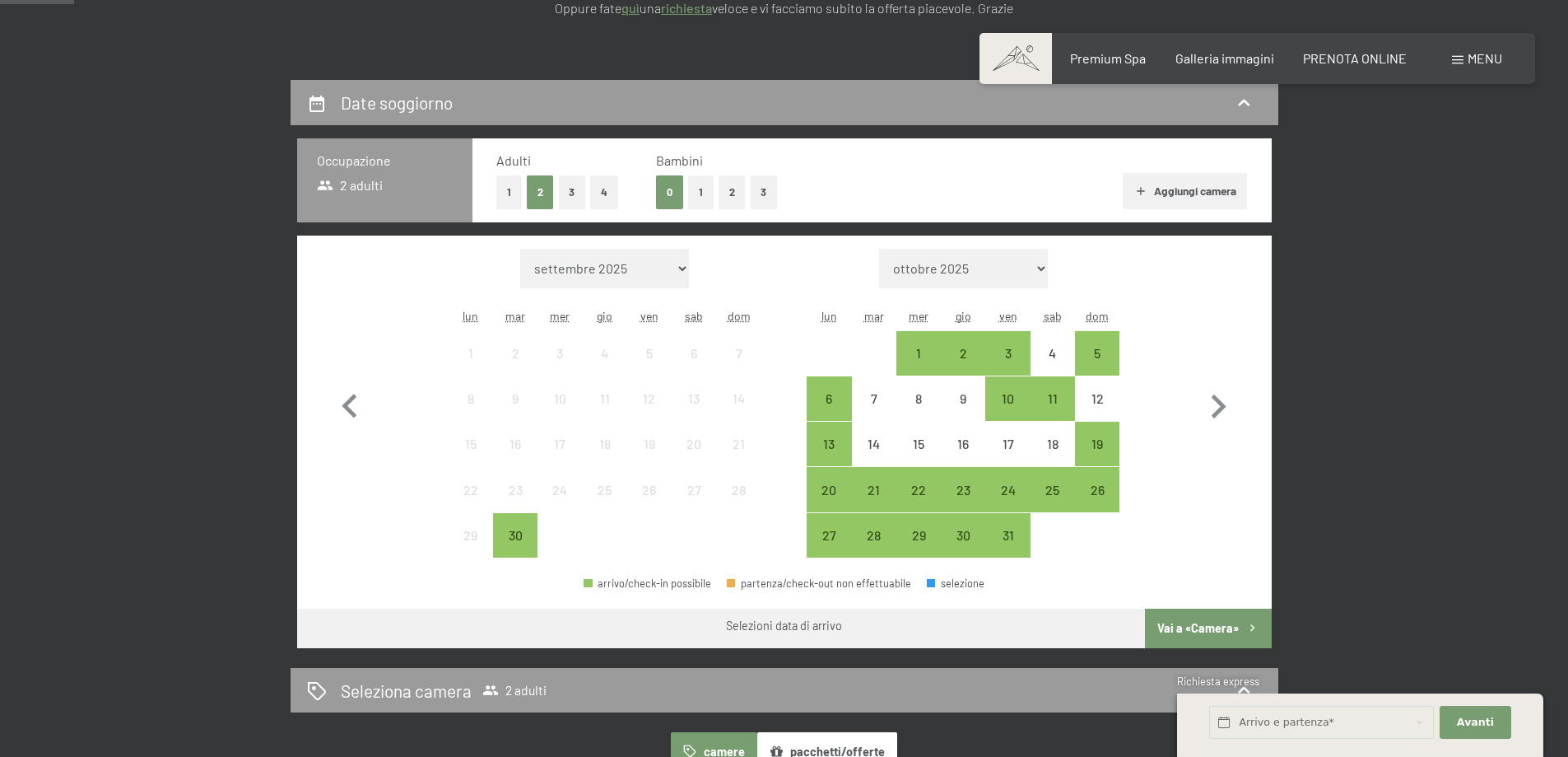
scroll to position [330, 0]
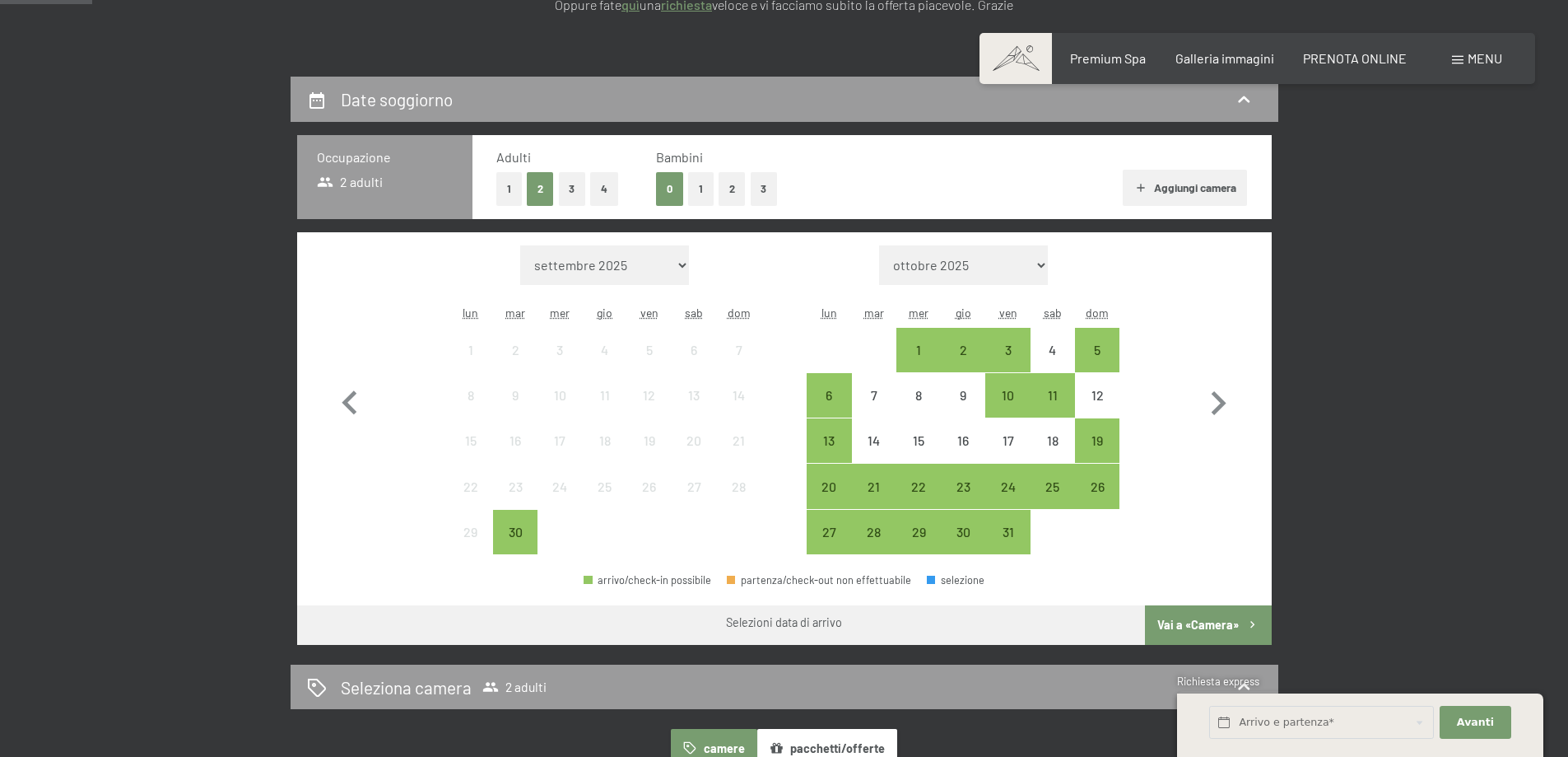
click at [1011, 264] on select "ottobre 2025 novembre 2025 dicembre 2025 gennaio 2026 febbraio 2026 marzo 2026 …" at bounding box center [964, 265] width 169 height 39
select select "[DATE]"
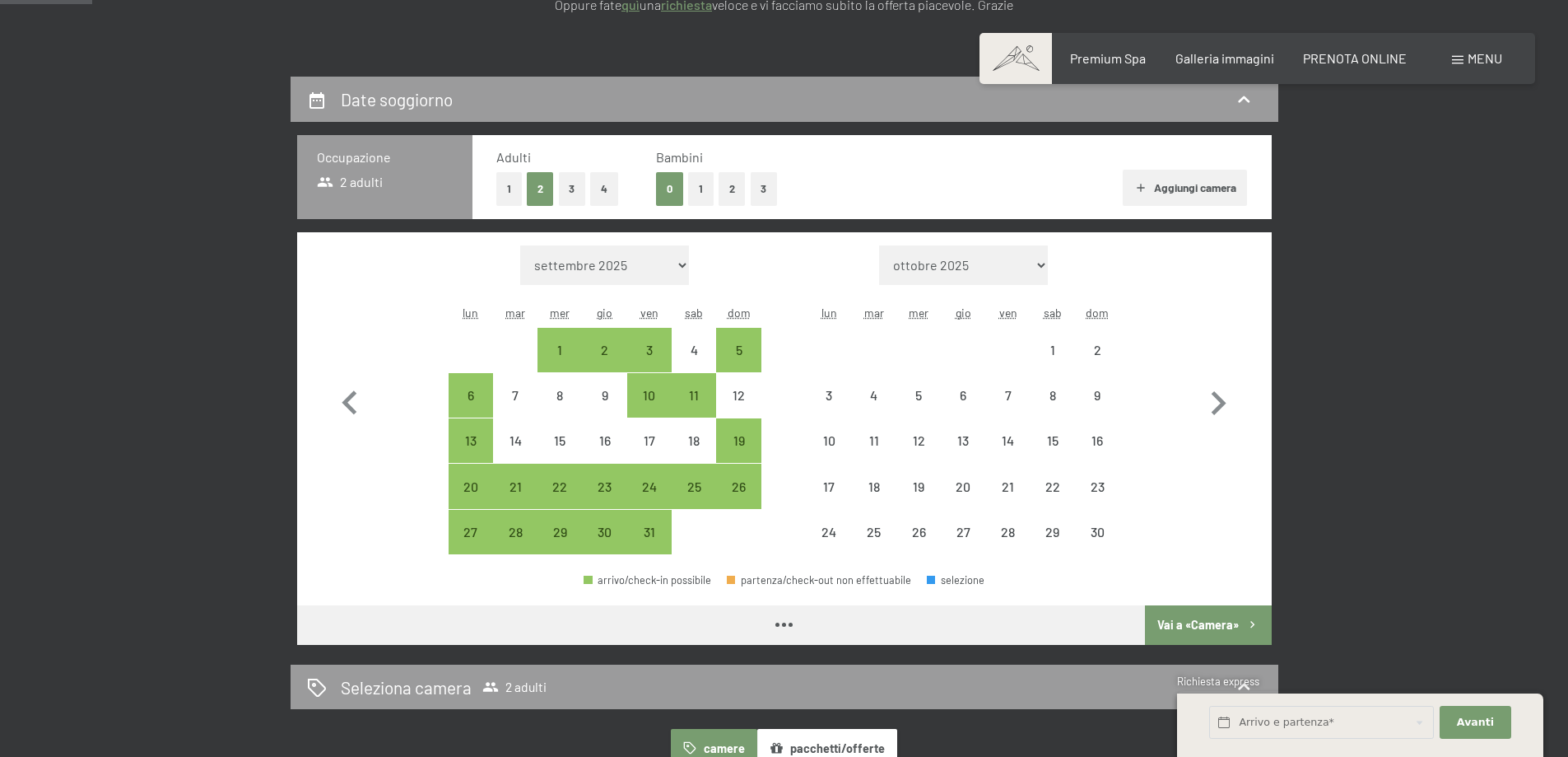
select select "[DATE]"
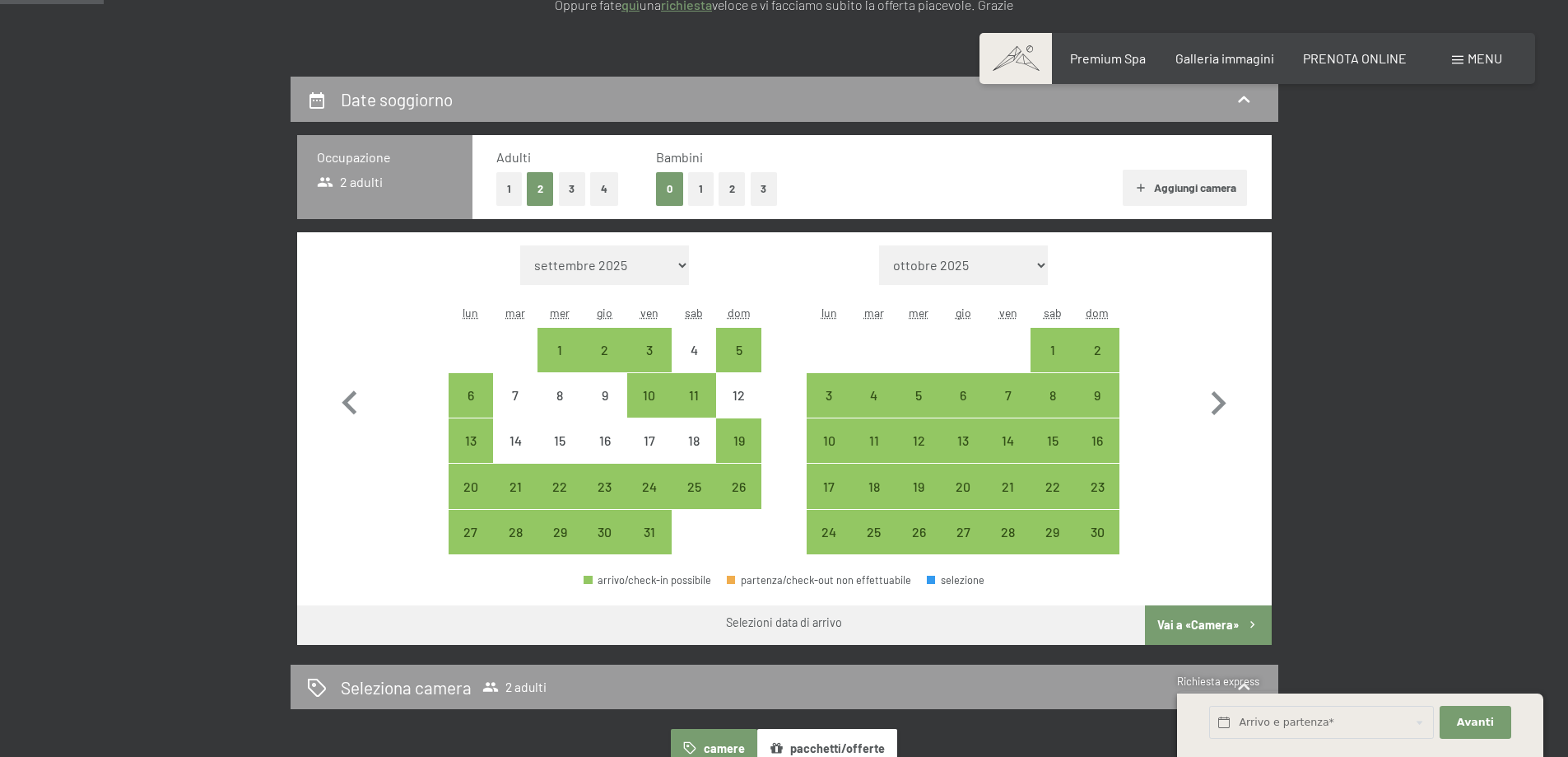
scroll to position [412, 0]
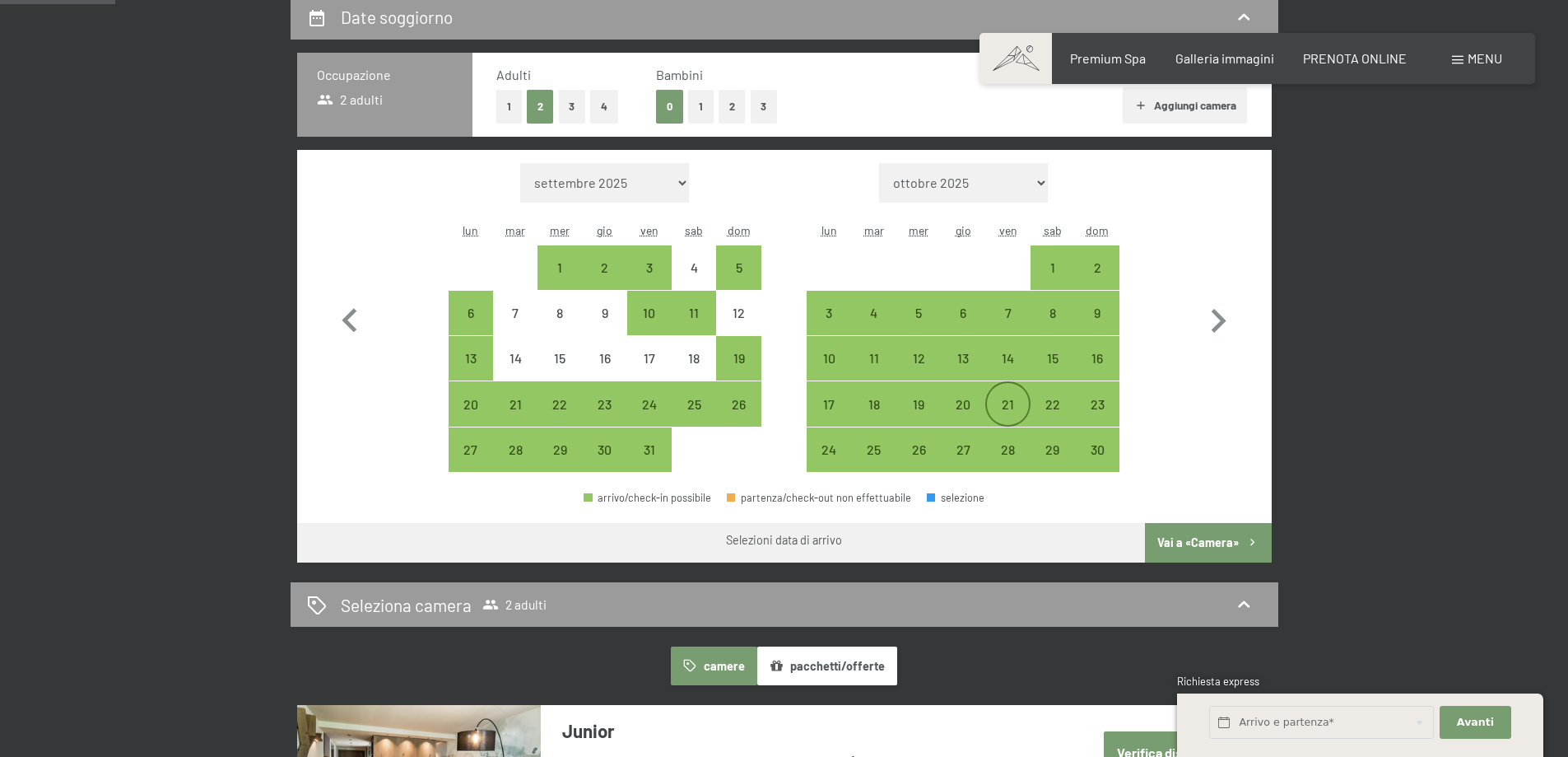
click at [1021, 400] on div "21" at bounding box center [1007, 418] width 41 height 41
select select "[DATE]"
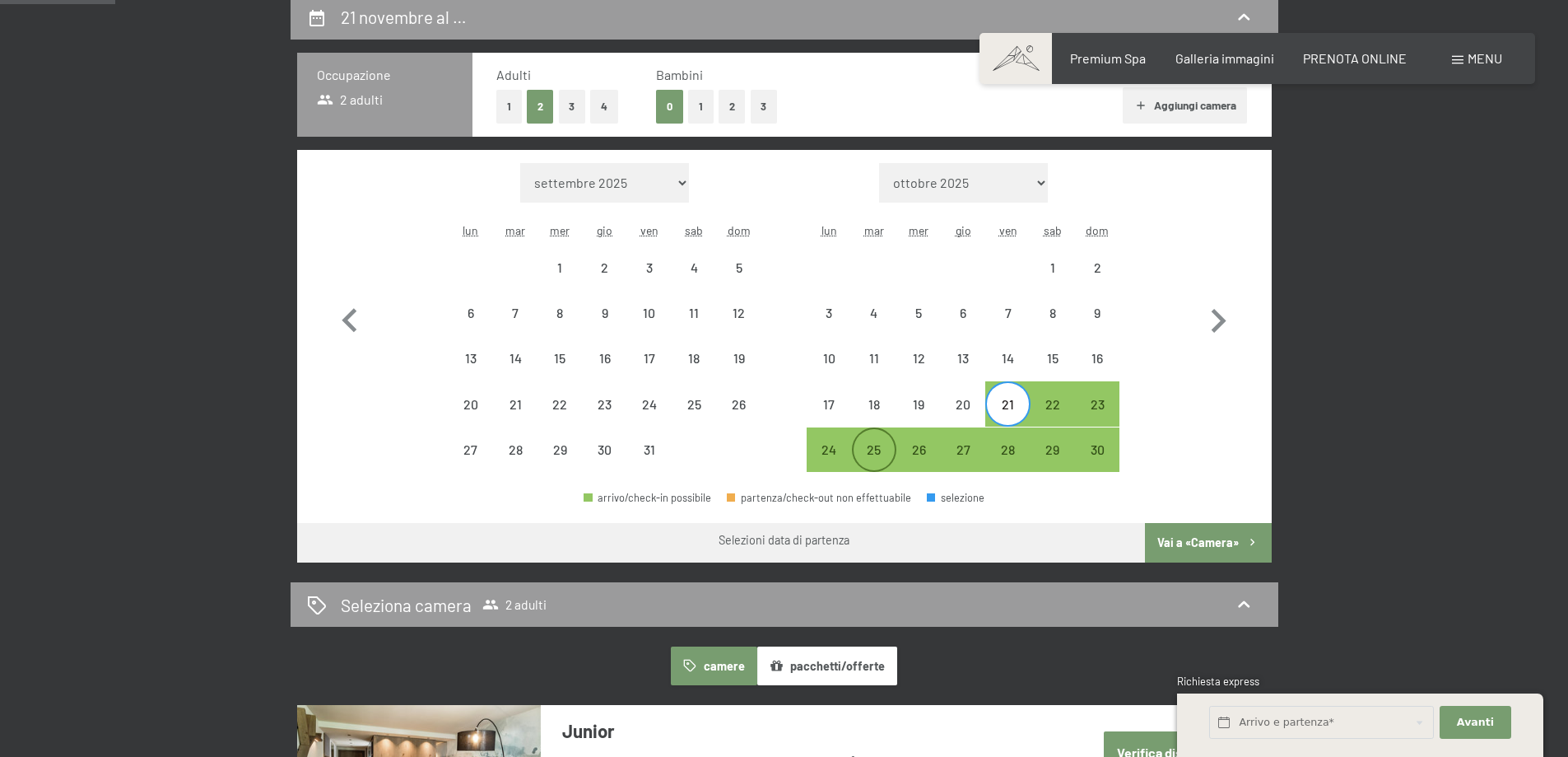
click at [875, 452] on div "25" at bounding box center [874, 463] width 41 height 41
select select "[DATE]"
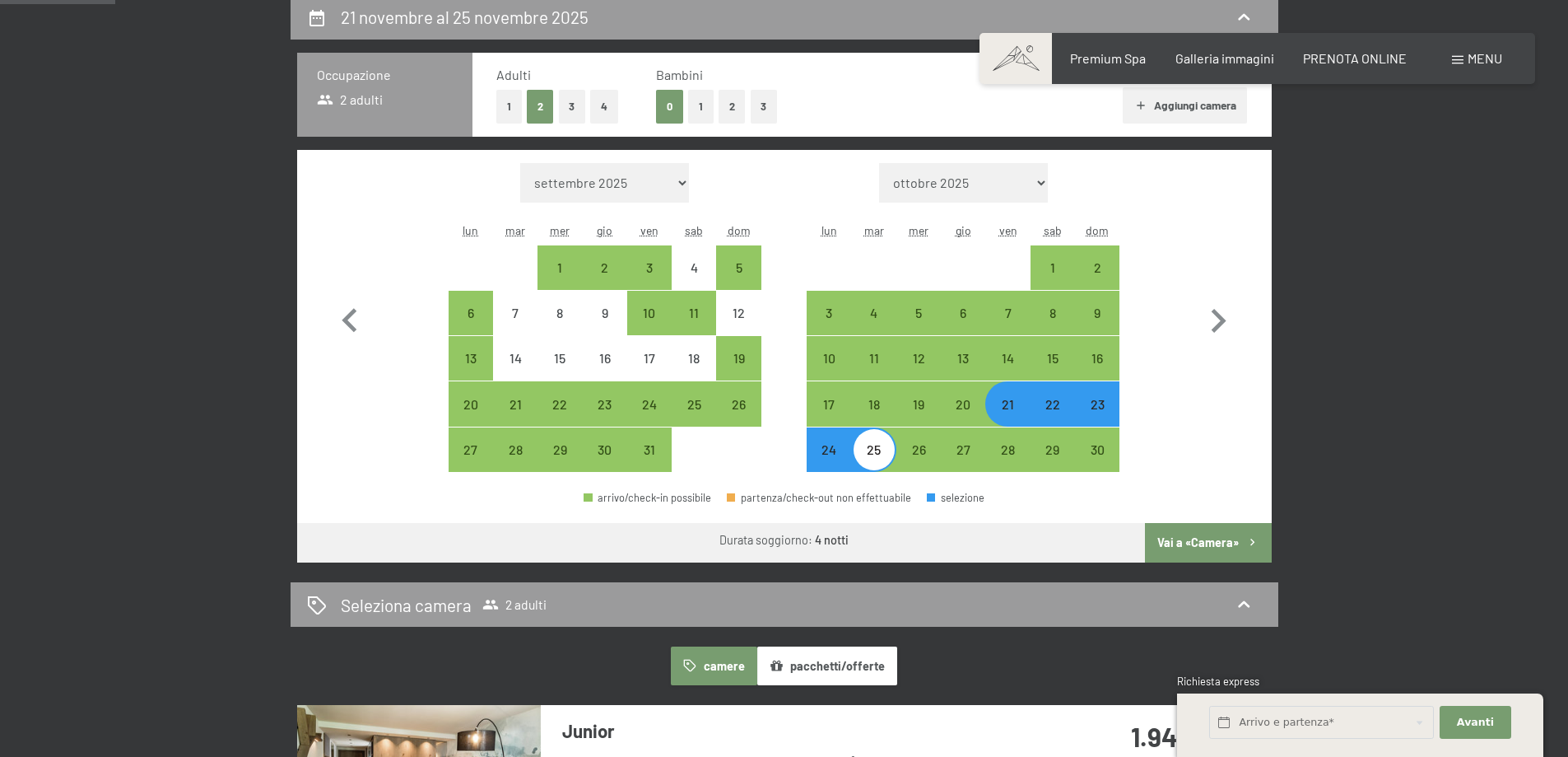
click at [1225, 547] on button "Vai a «Camera»" at bounding box center [1208, 542] width 126 height 39
select select "[DATE]"
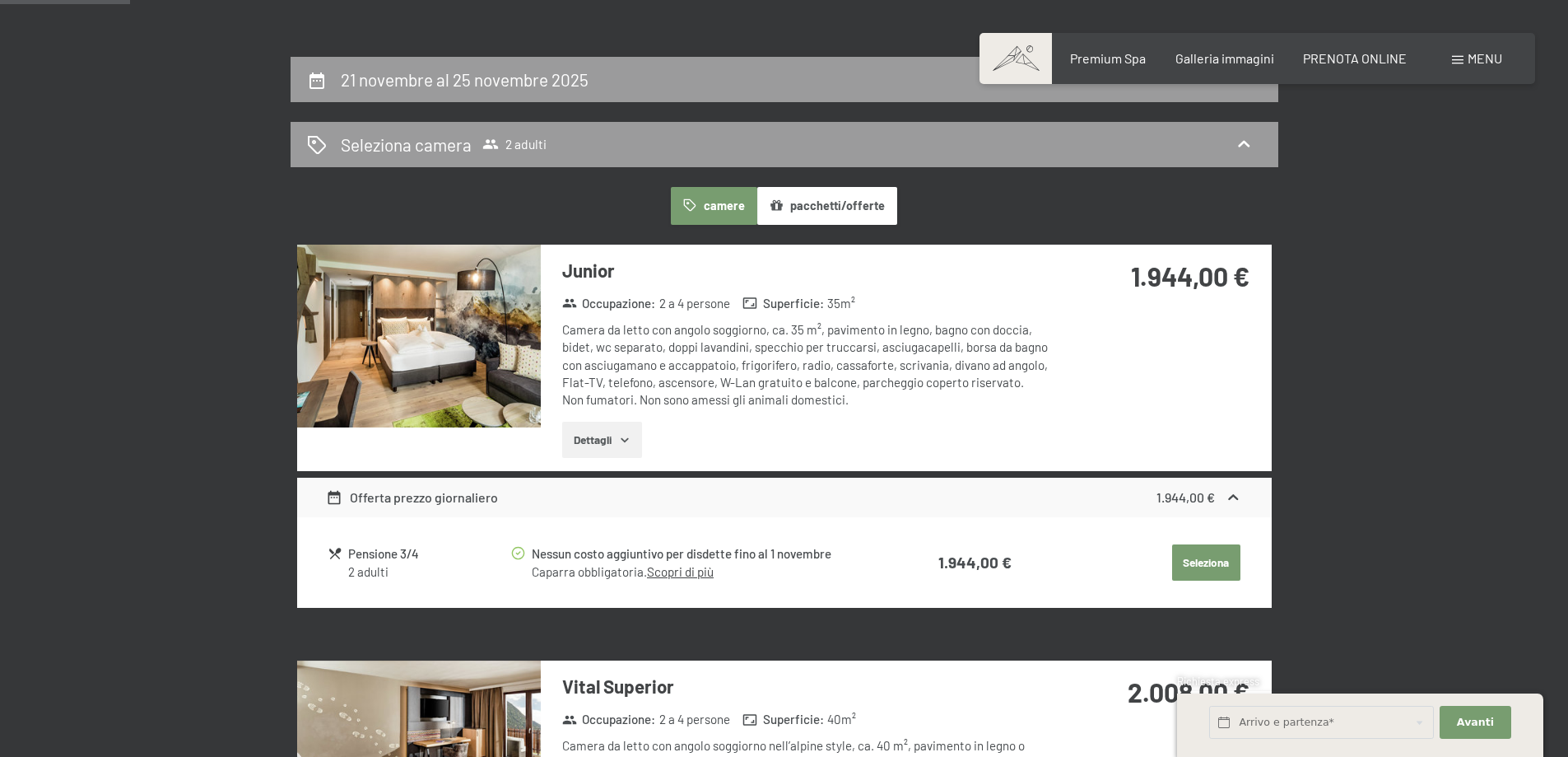
scroll to position [324, 0]
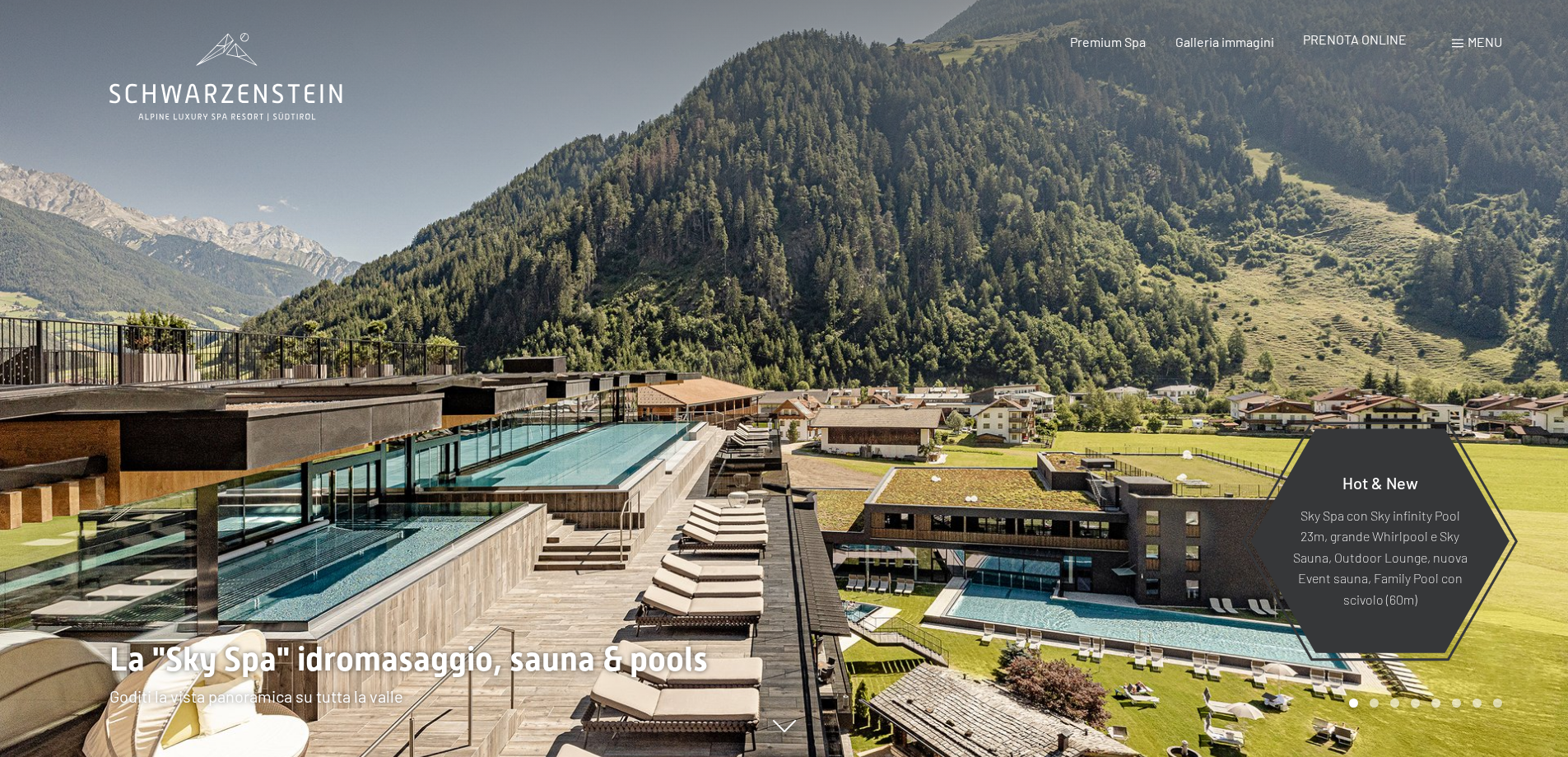
click at [1331, 41] on span "PRENOTA ONLINE" at bounding box center [1355, 39] width 103 height 16
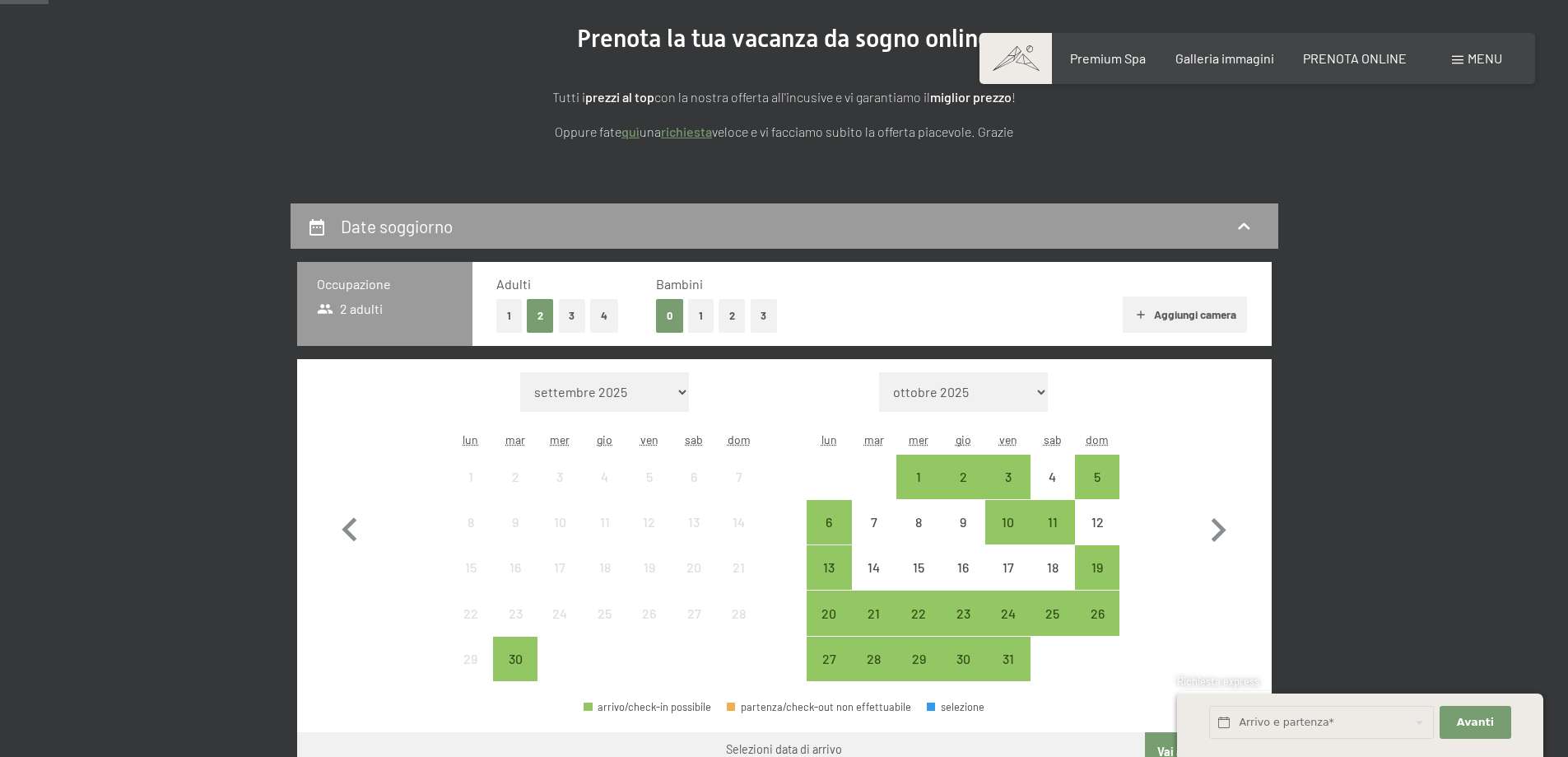
scroll to position [247, 0]
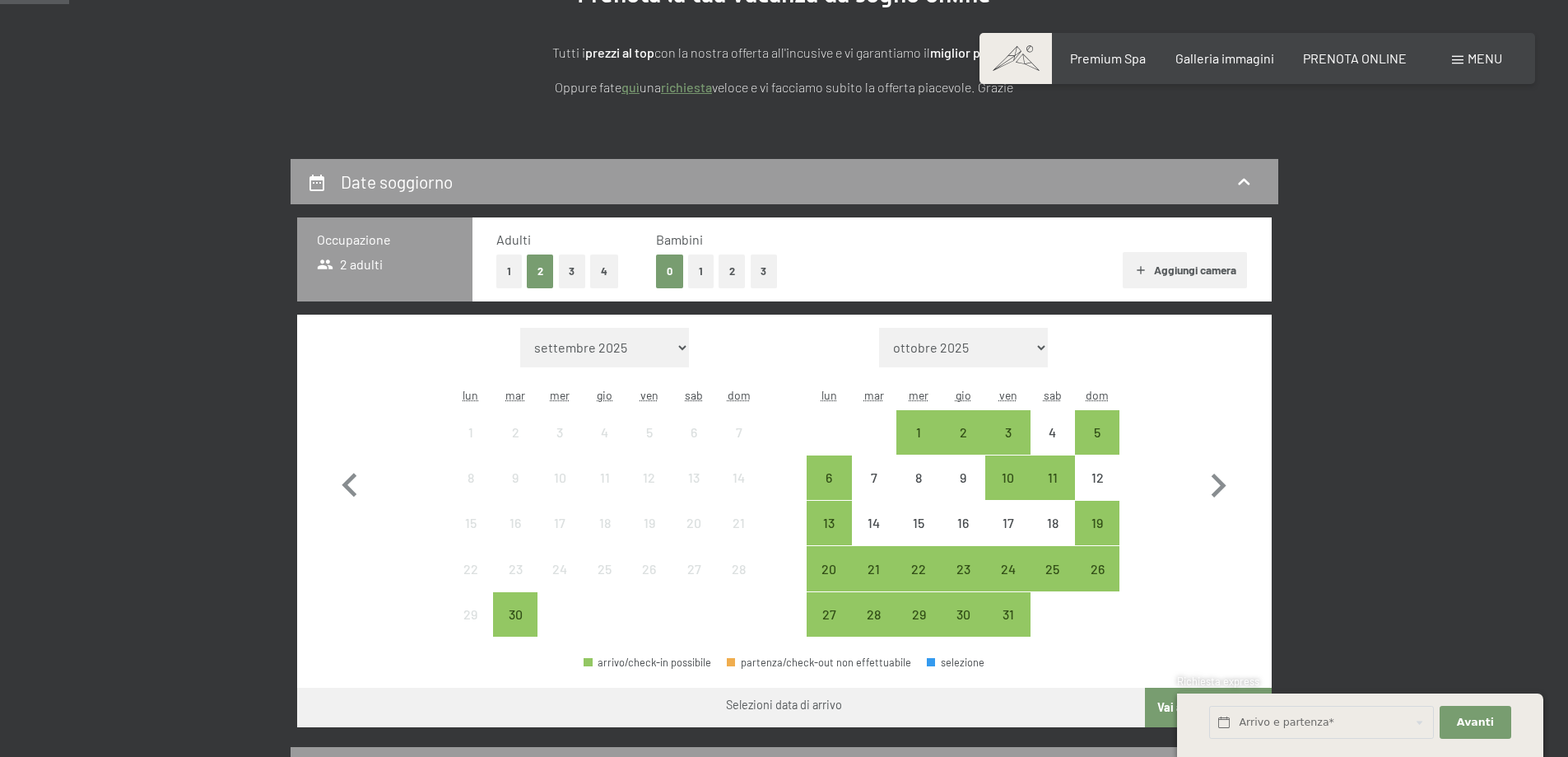
click at [505, 271] on button "1" at bounding box center [509, 271] width 25 height 34
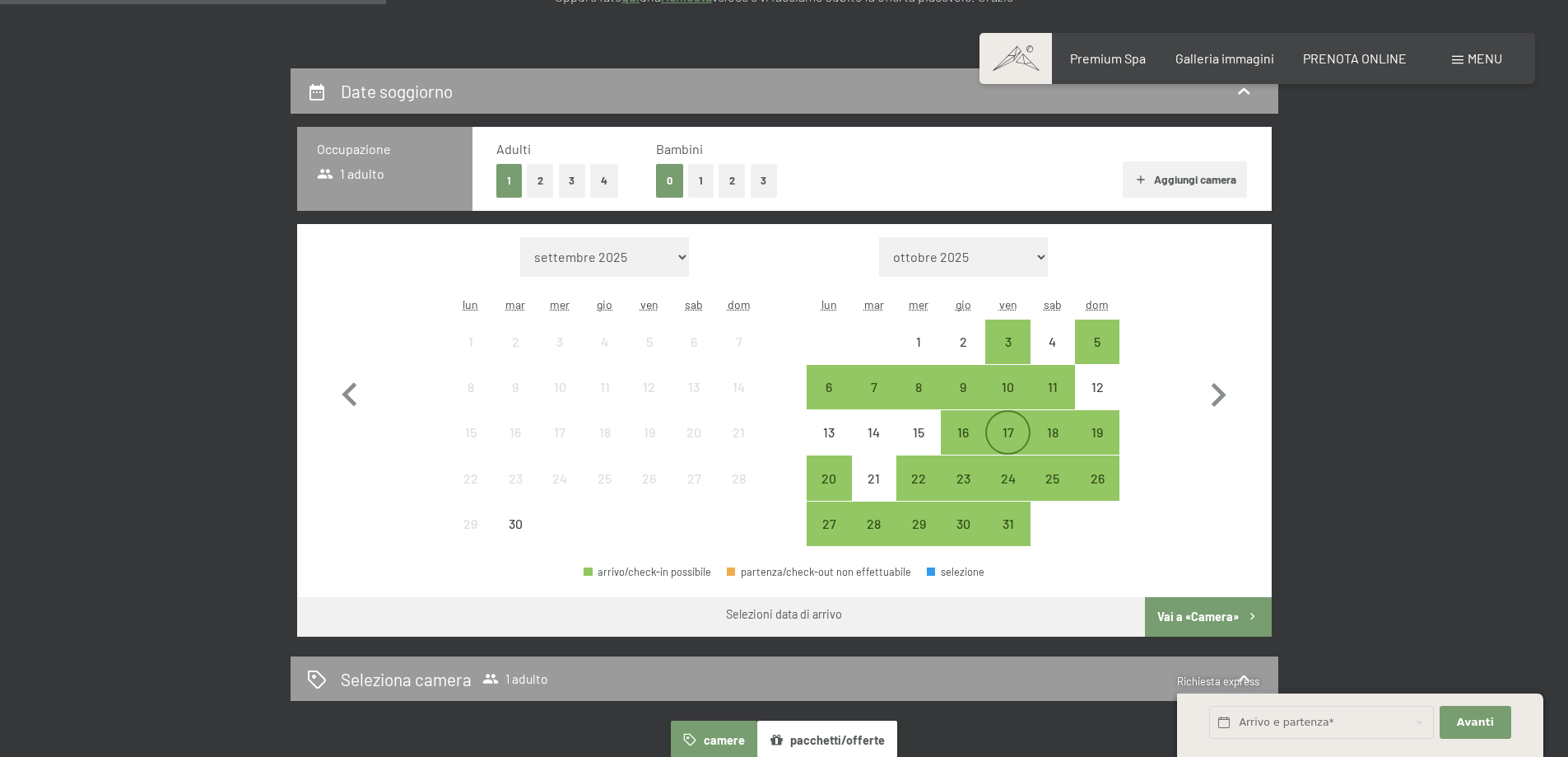
scroll to position [330, 0]
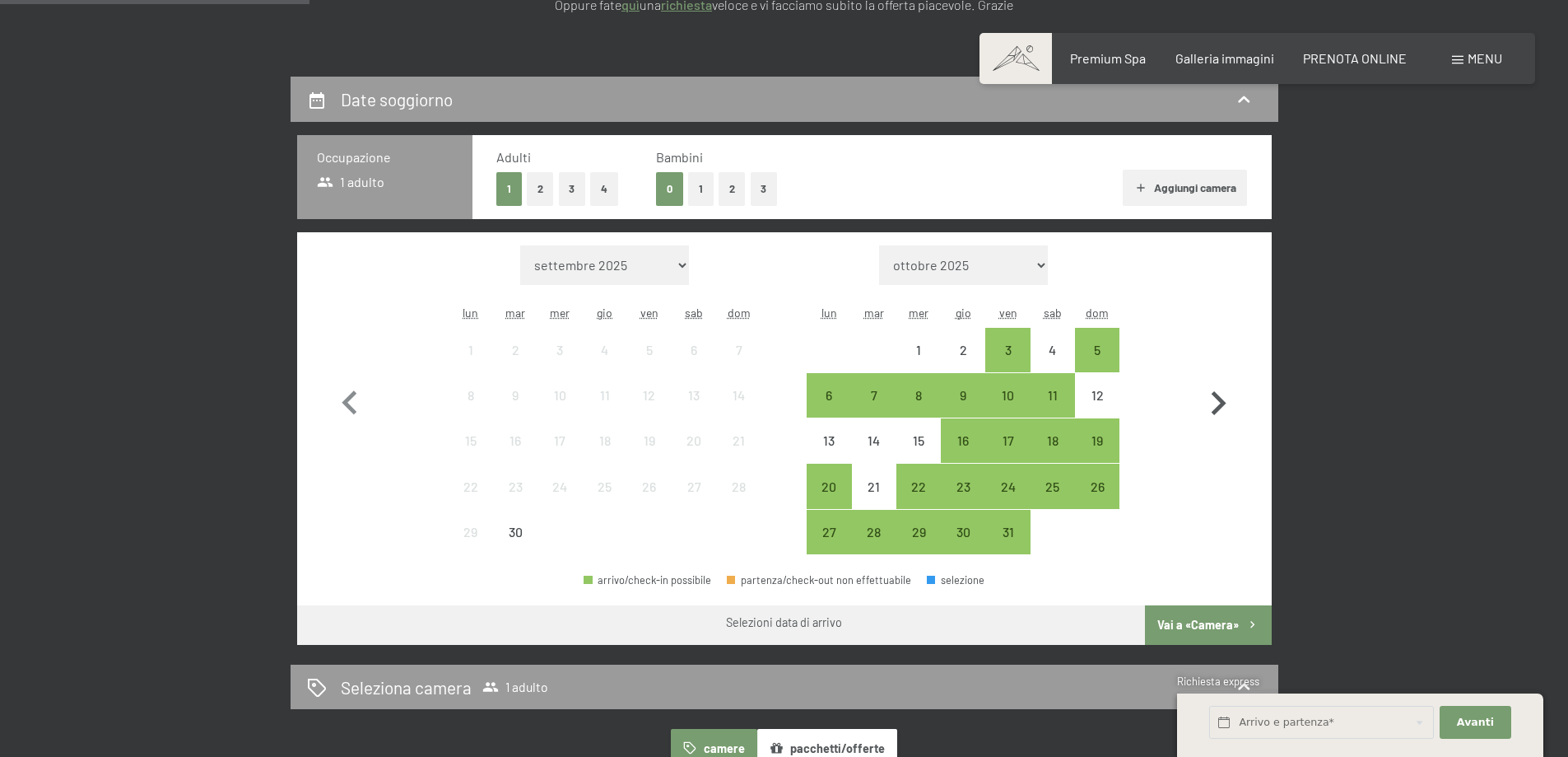
click at [1219, 419] on icon "button" at bounding box center [1218, 403] width 48 height 48
select select "[DATE]"
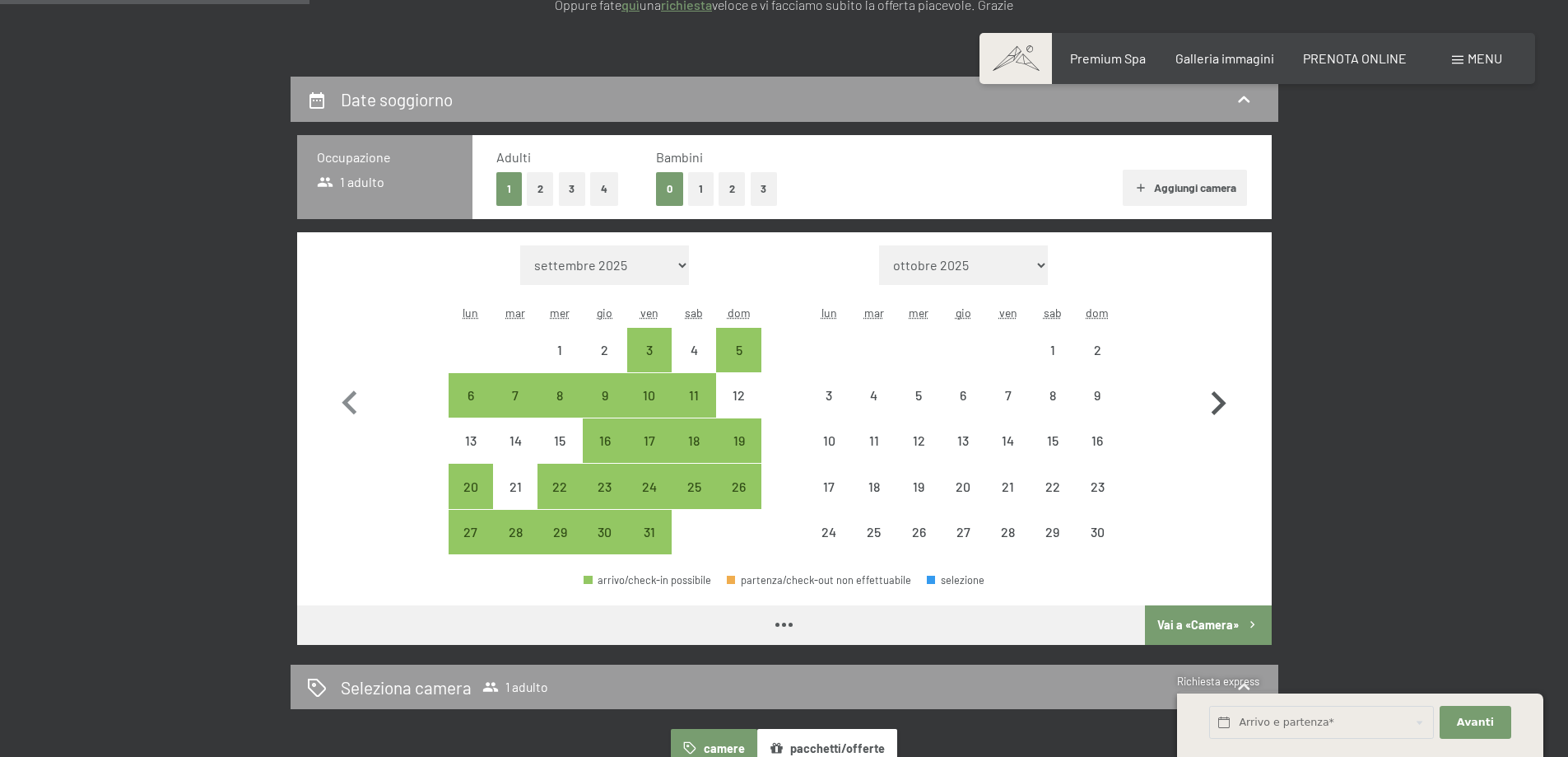
click at [1221, 419] on icon "button" at bounding box center [1218, 403] width 48 height 48
select select "[DATE]"
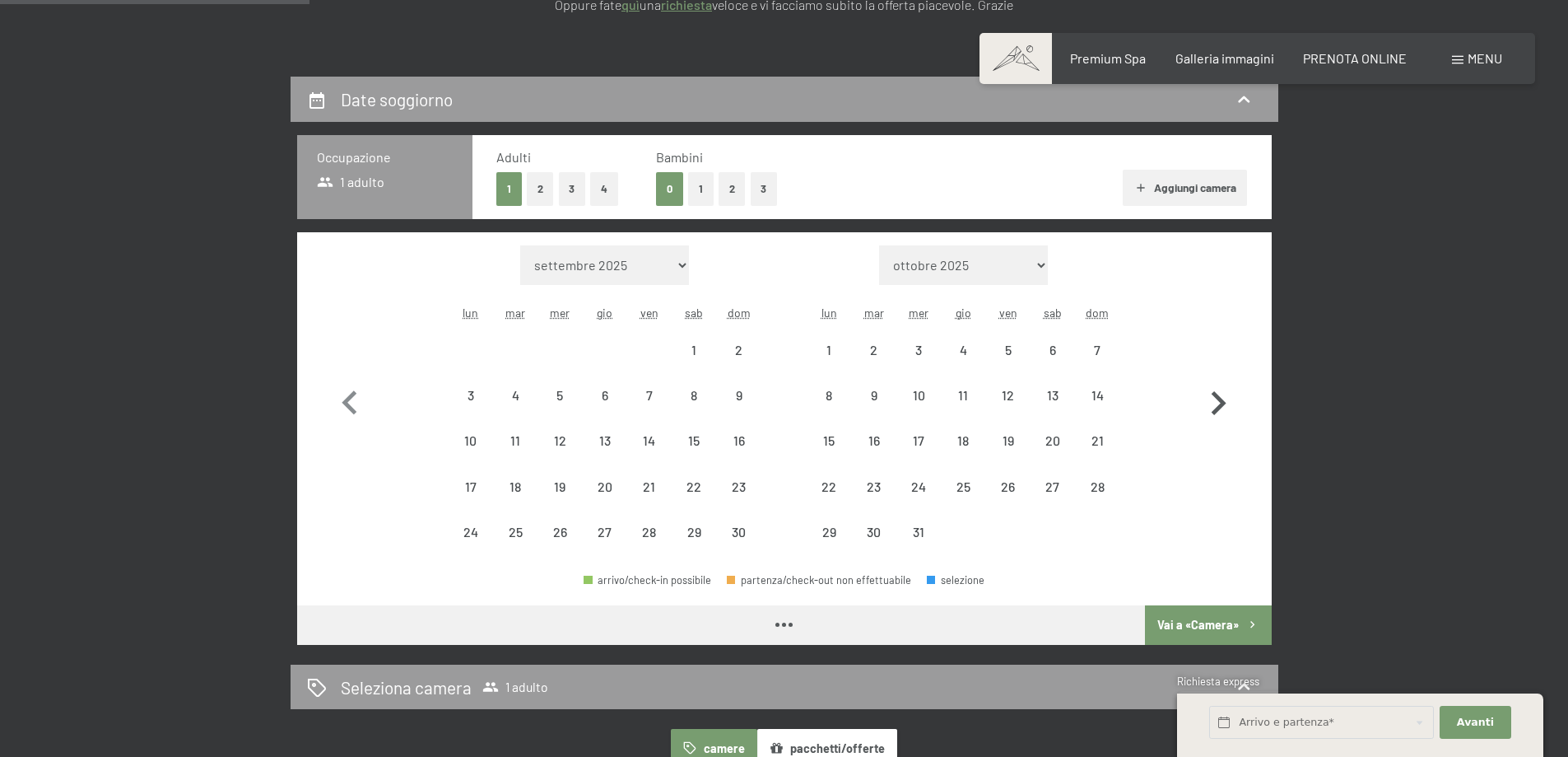
select select "[DATE]"
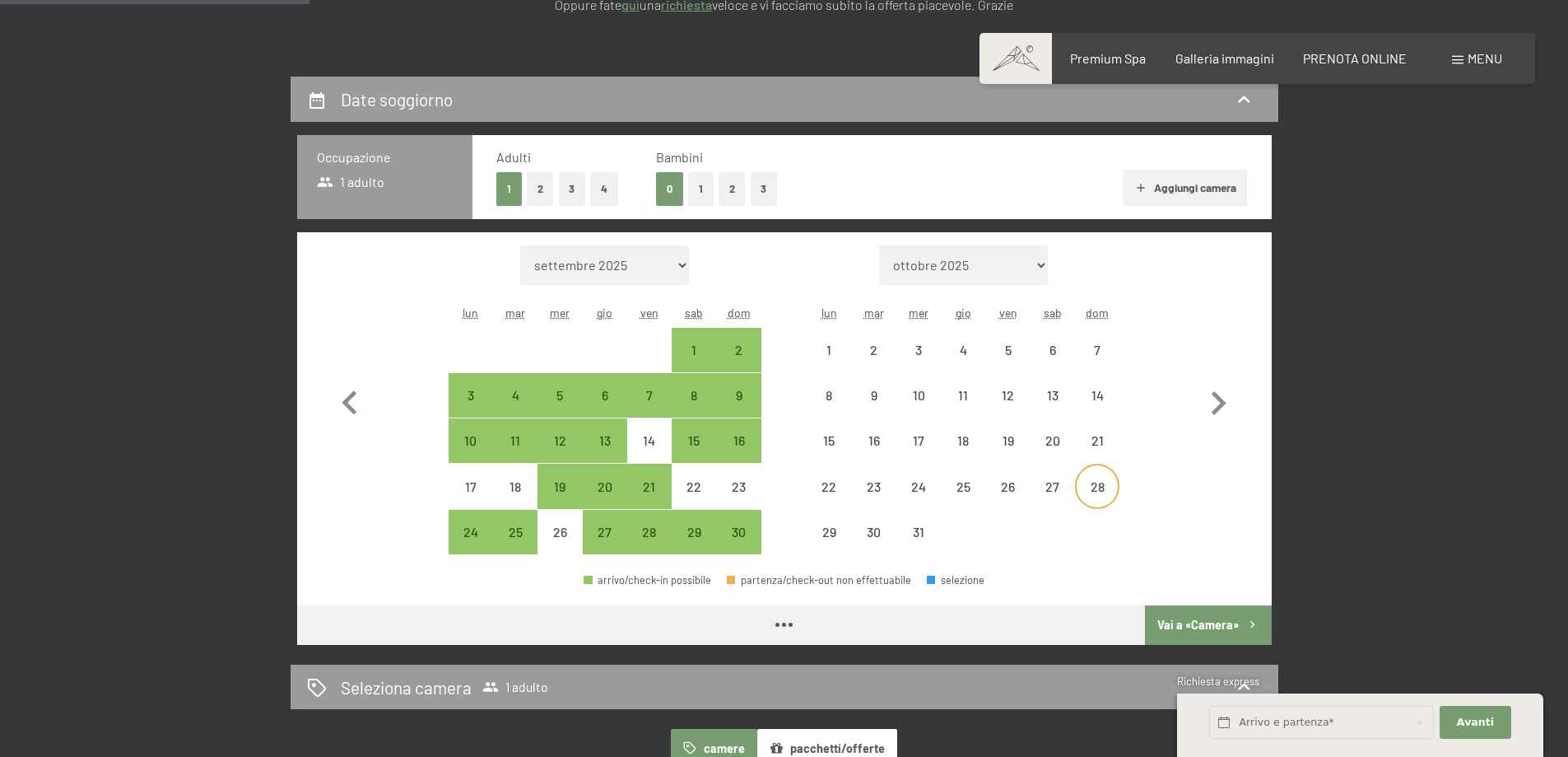
select select "[DATE]"
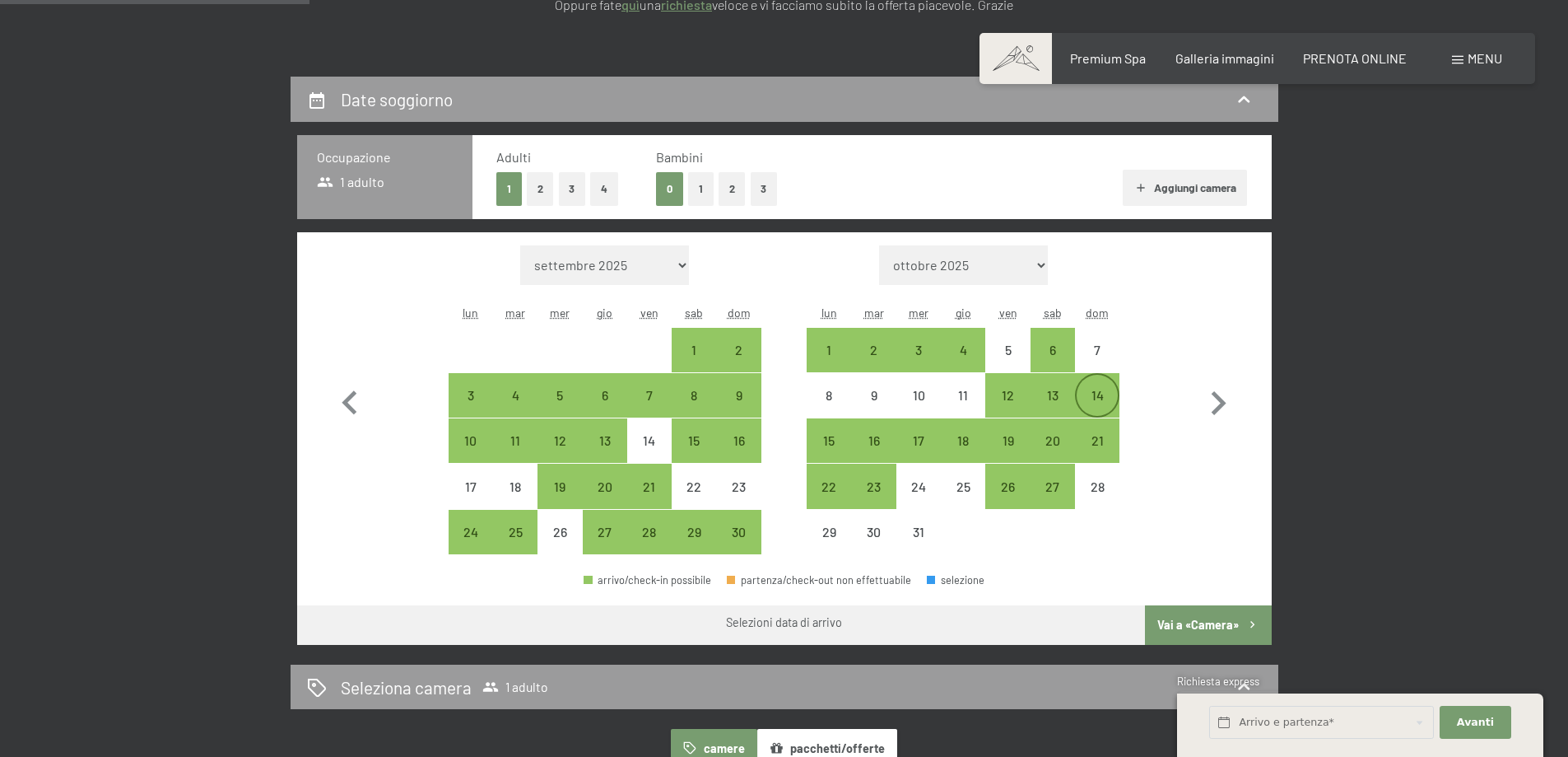
click at [1099, 402] on div "14" at bounding box center [1097, 409] width 41 height 41
select select "[DATE]"
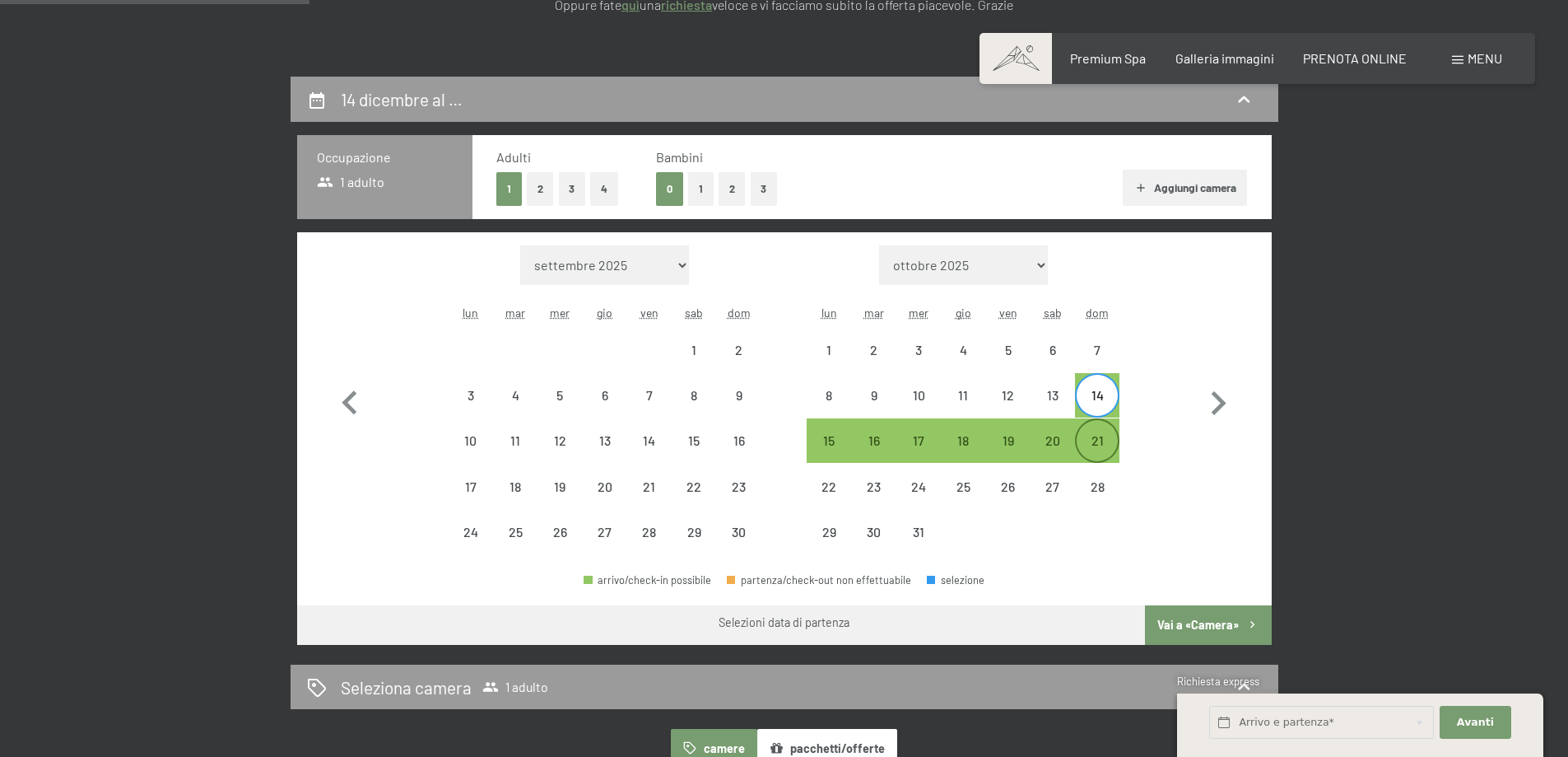
click at [1096, 448] on div "21" at bounding box center [1097, 454] width 41 height 41
select select "[DATE]"
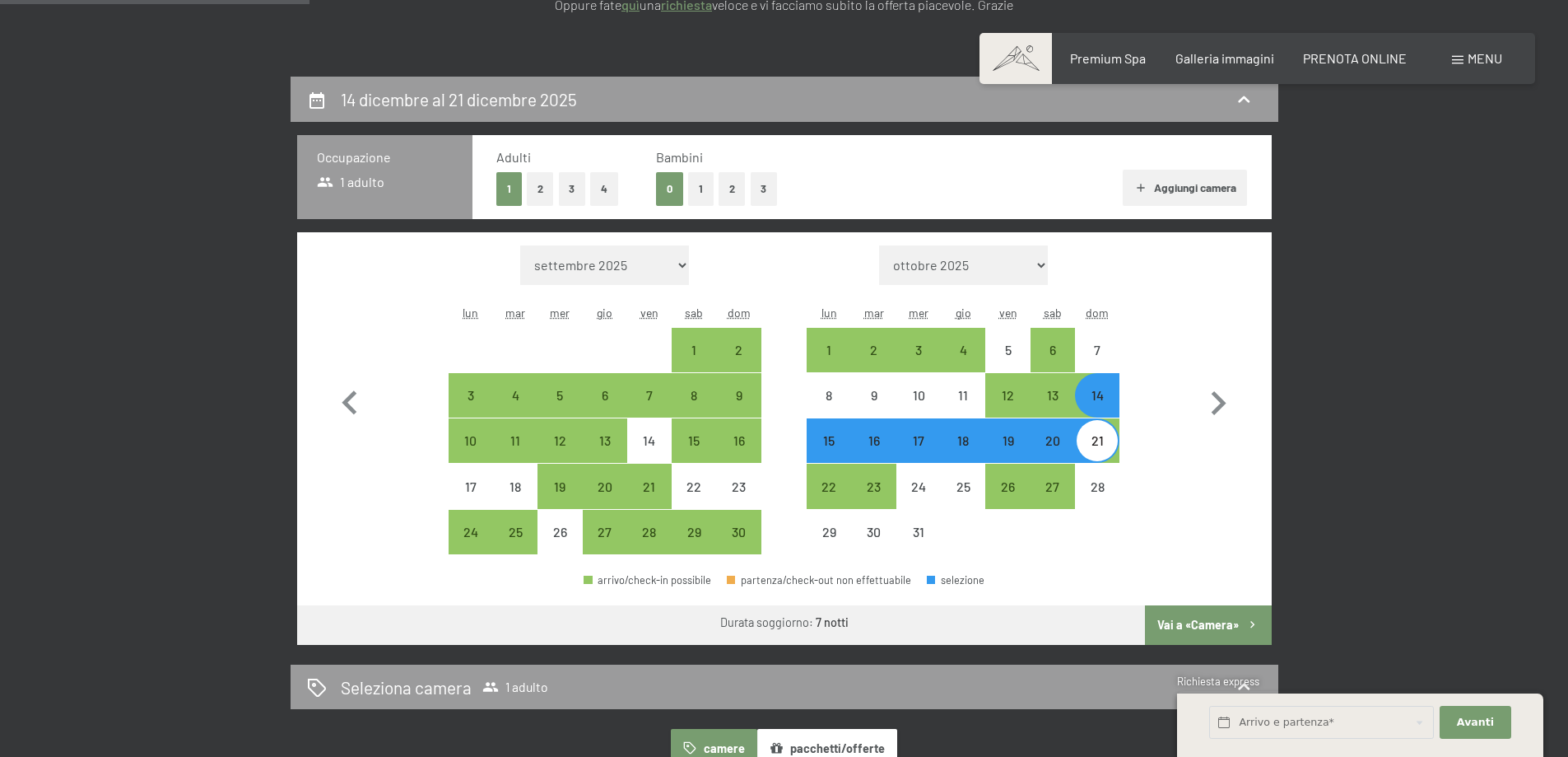
click at [1171, 613] on button "Vai a «Camera»" at bounding box center [1208, 625] width 126 height 39
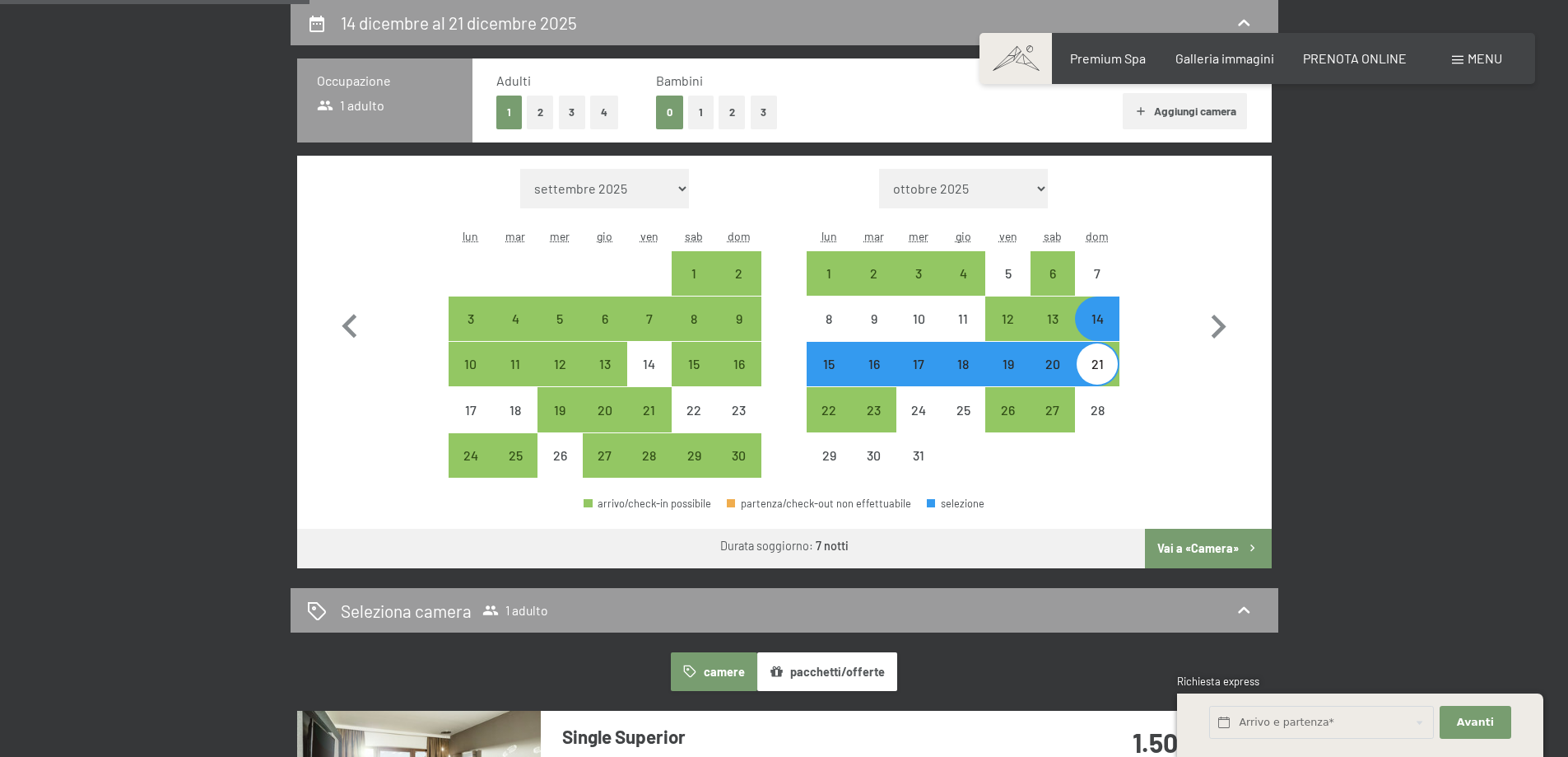
select select "[DATE]"
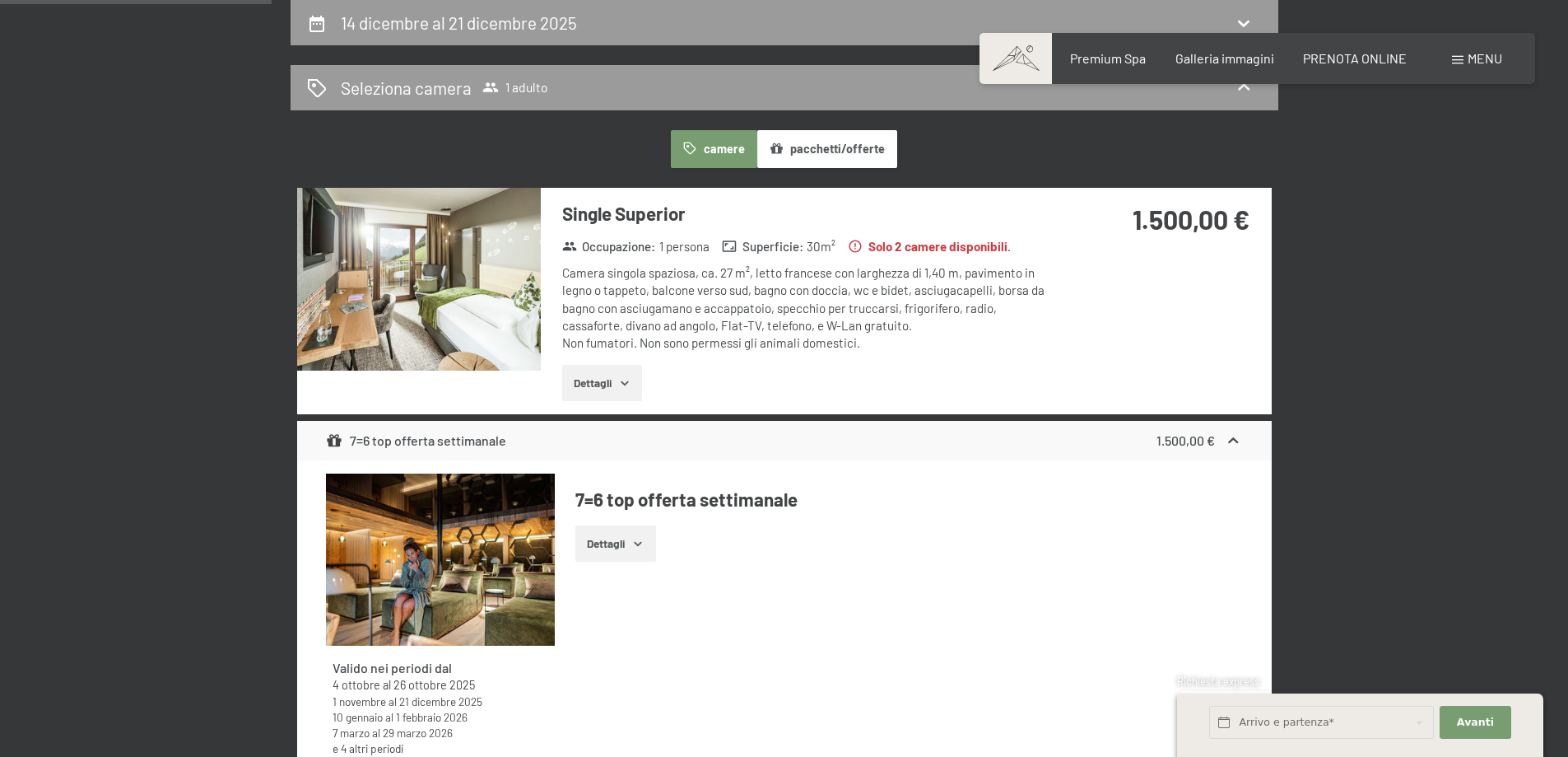
scroll to position [324, 0]
